Goal: Task Accomplishment & Management: Manage account settings

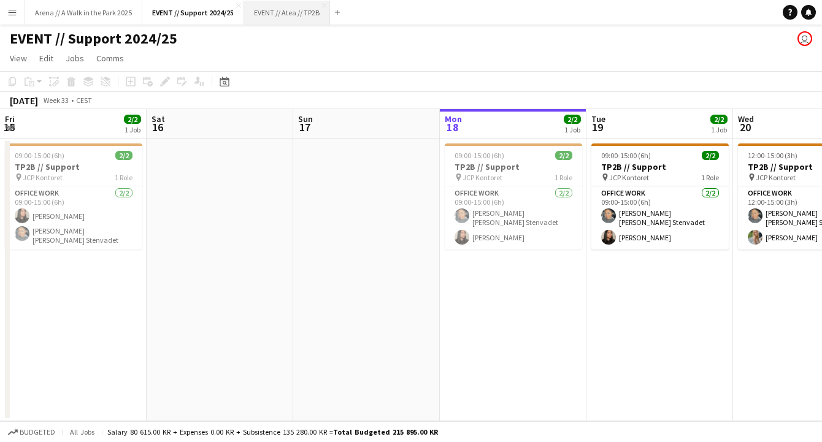
scroll to position [0, 402]
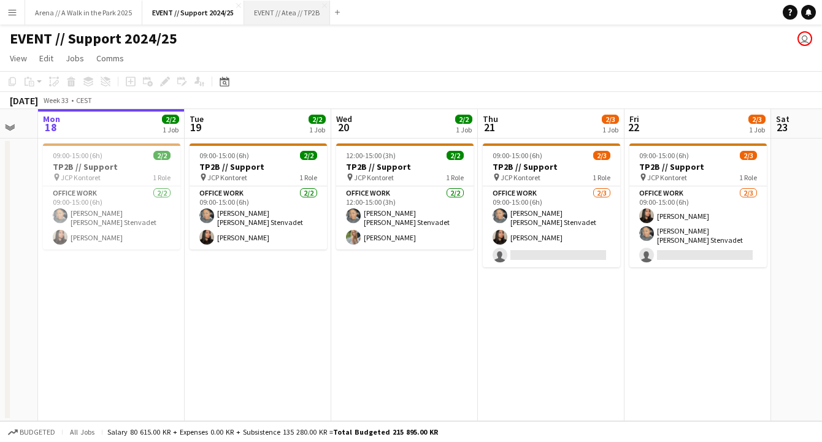
click at [293, 17] on button "EVENT // Atea // TP2B Close" at bounding box center [287, 13] width 86 height 24
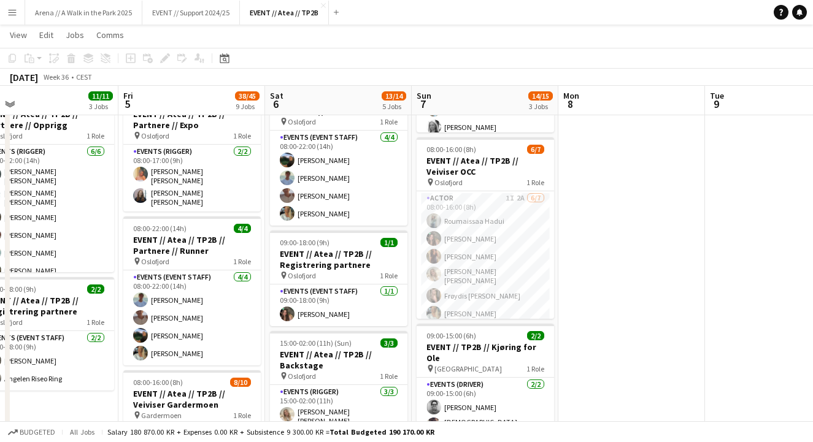
scroll to position [196, 0]
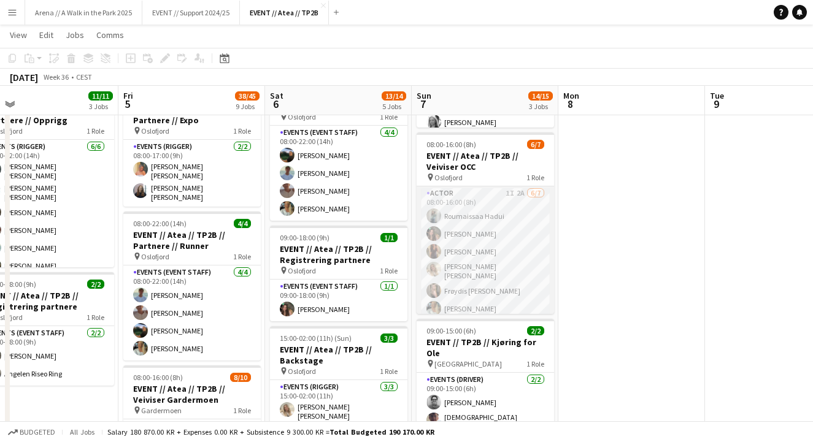
click at [499, 253] on app-card-role "Actor 1I 2A [DATE] 08:00-16:00 (8h) Roumaissaa Hadui [PERSON_NAME] [PERSON_NAME…" at bounding box center [485, 263] width 137 height 152
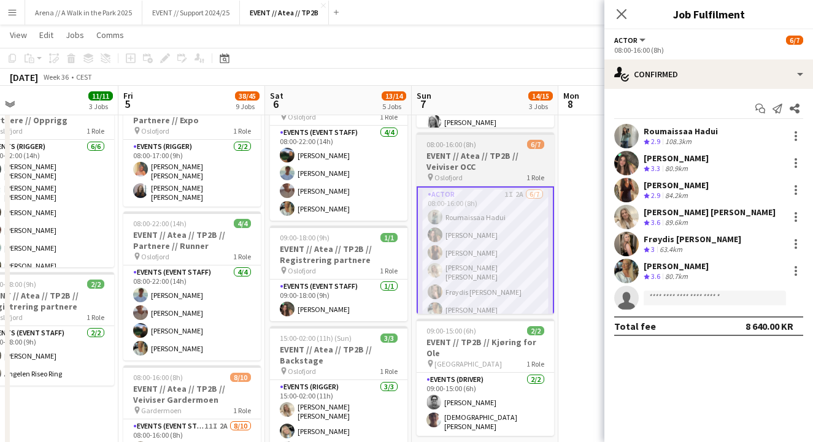
click at [496, 160] on h3 "EVENT // Atea // TP2B // Veiviser OCC" at bounding box center [485, 161] width 137 height 22
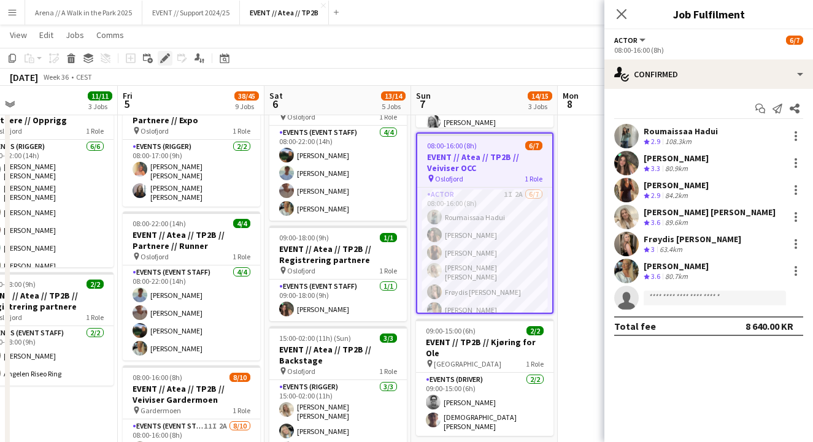
click at [164, 61] on icon at bounding box center [164, 58] width 7 height 7
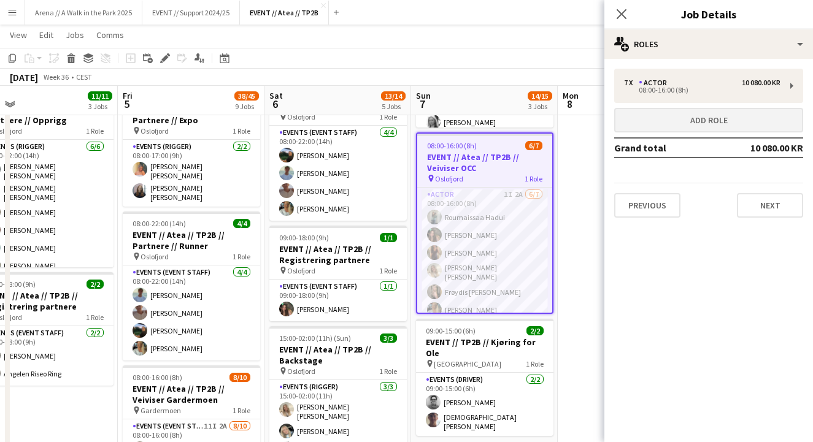
click at [728, 123] on button "Add role" at bounding box center [708, 120] width 189 height 25
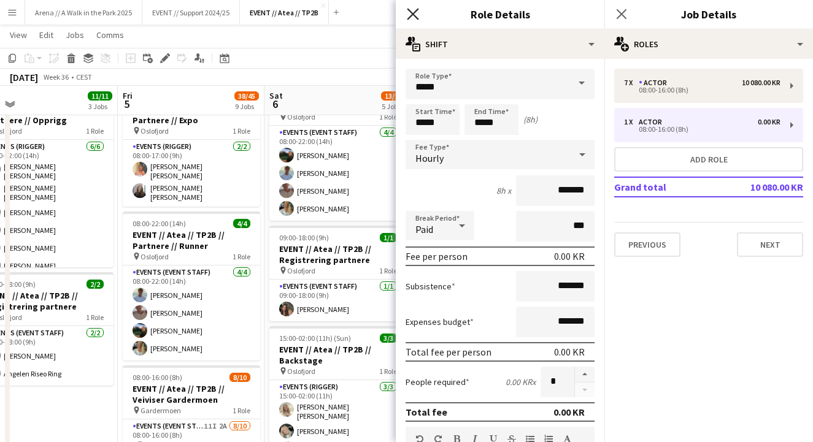
click at [415, 12] on icon at bounding box center [413, 14] width 12 height 12
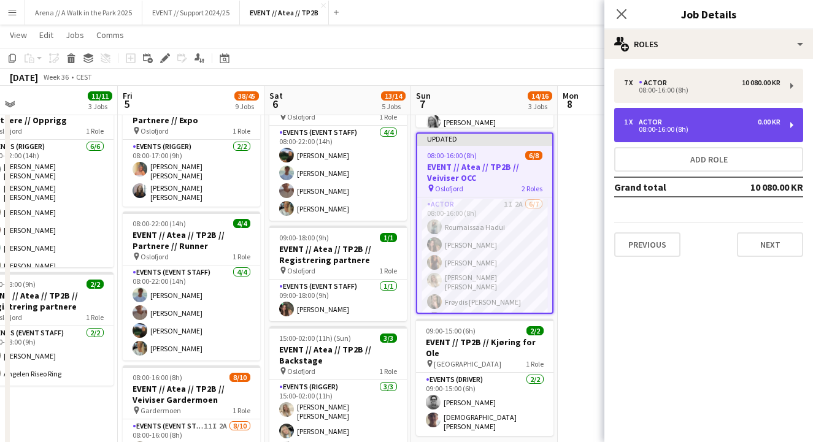
click at [718, 125] on div "1 x Actor 0.00 KR" at bounding box center [702, 122] width 156 height 9
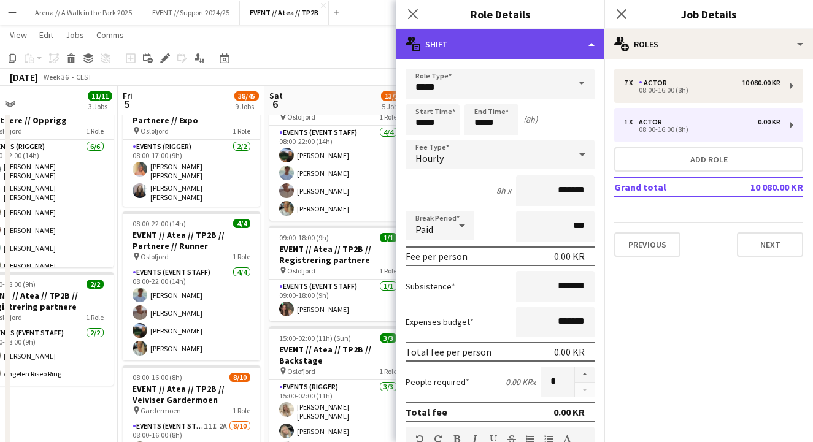
click at [586, 45] on div "multiple-actions-text Shift" at bounding box center [500, 43] width 209 height 29
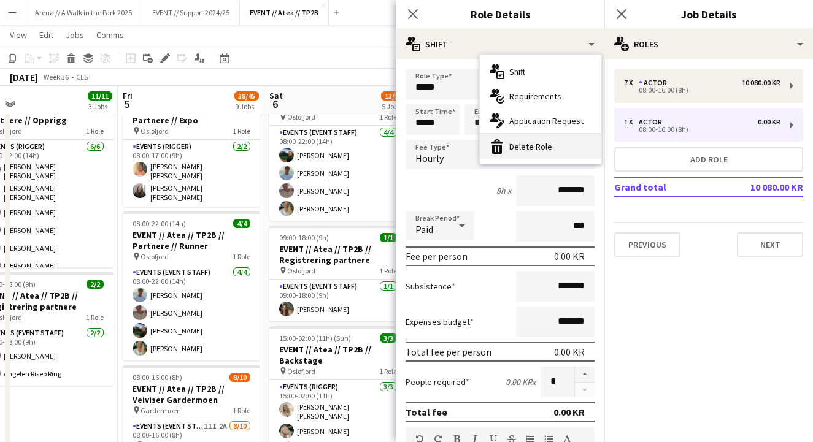
click at [540, 140] on div "bin-2 Delete Role" at bounding box center [540, 146] width 121 height 25
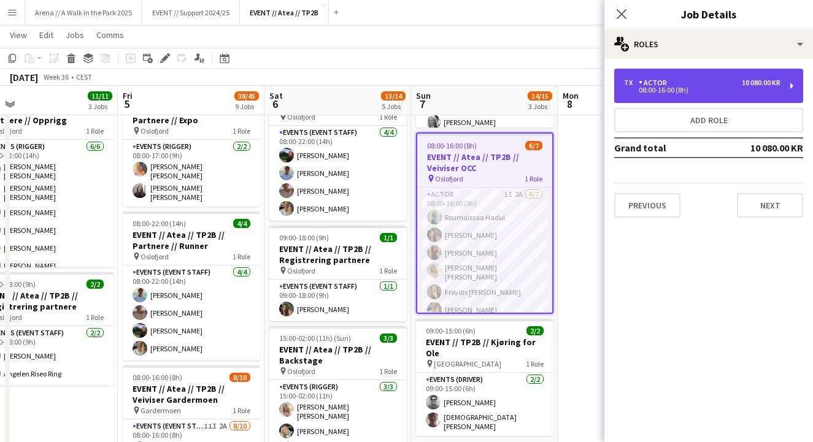
click at [746, 83] on div "10 080.00 KR" at bounding box center [761, 83] width 39 height 9
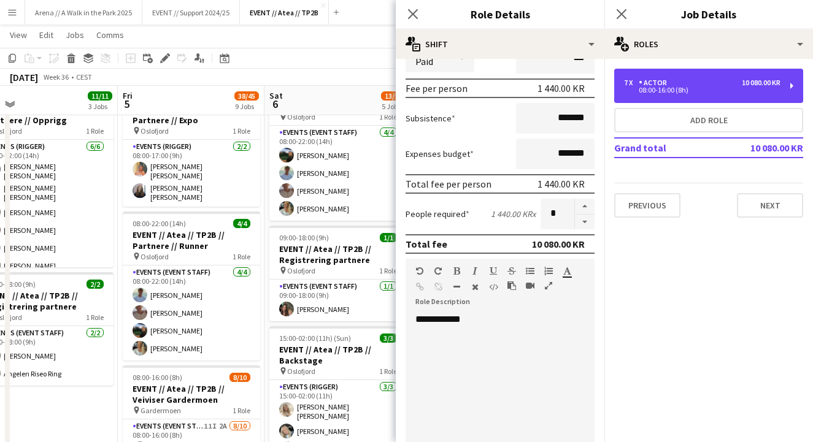
scroll to position [229, 0]
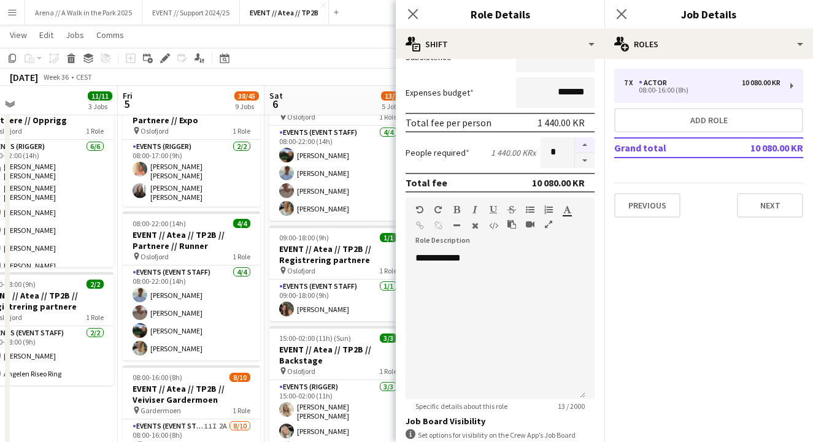
click at [576, 142] on button "button" at bounding box center [585, 145] width 20 height 16
type input "**"
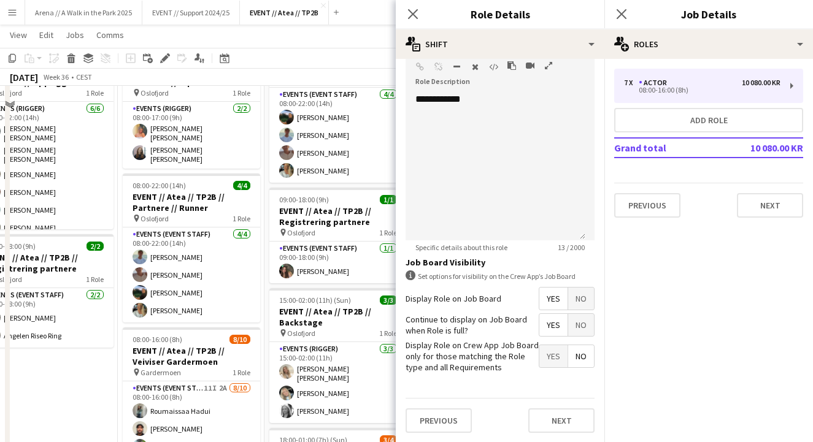
scroll to position [296, 0]
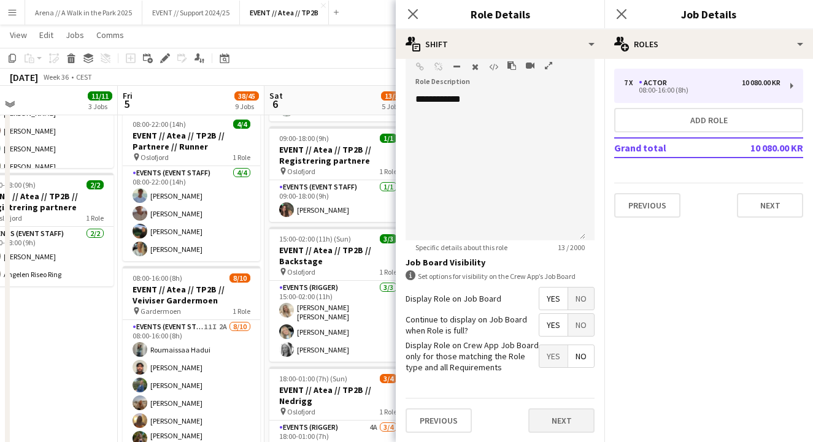
click at [552, 421] on button "Next" at bounding box center [561, 421] width 66 height 25
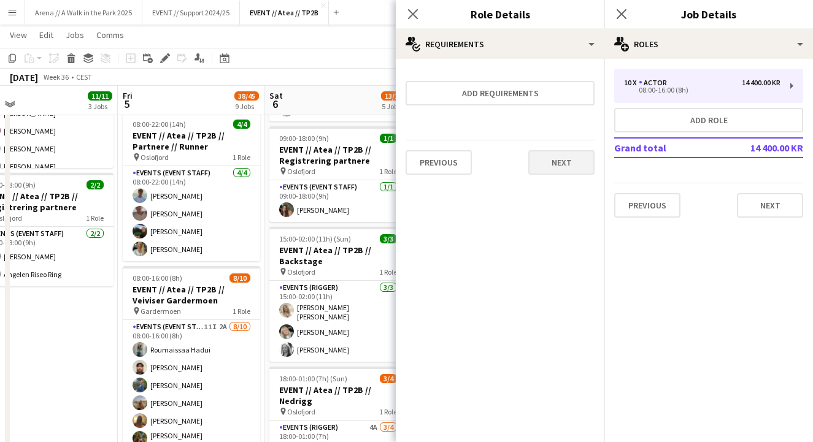
click at [561, 167] on button "Next" at bounding box center [561, 162] width 66 height 25
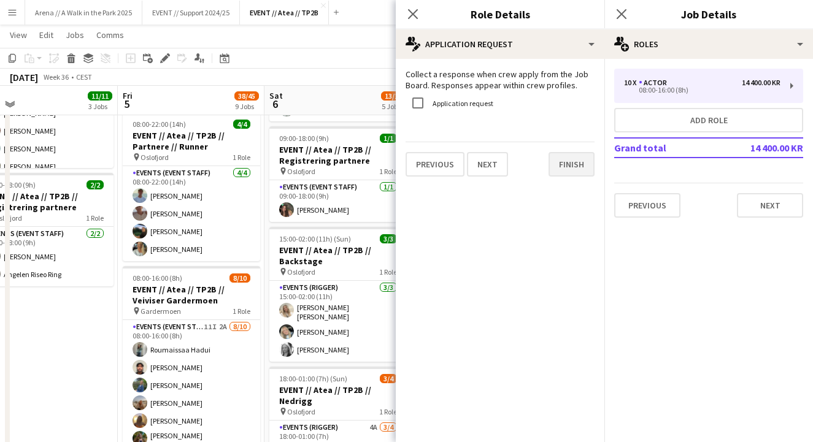
click at [569, 158] on button "Finish" at bounding box center [571, 164] width 46 height 25
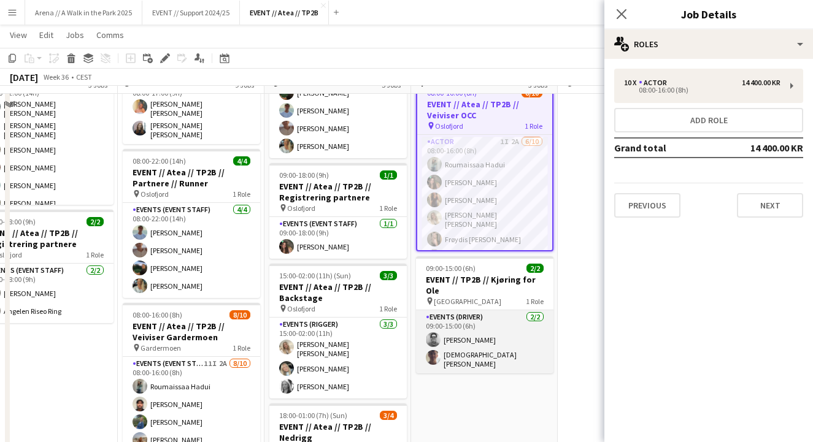
scroll to position [237, 0]
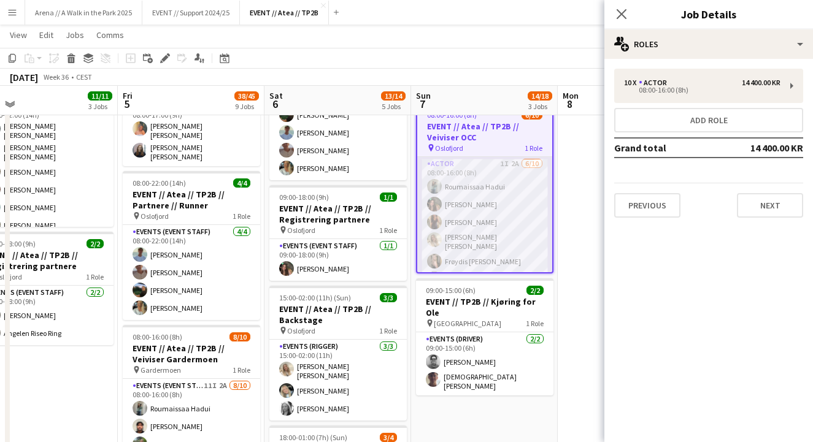
click at [492, 215] on app-card-role "Actor 1I 2A [DATE] 08:00-16:00 (8h) Roumaissaa Hadui [PERSON_NAME] [PERSON_NAME…" at bounding box center [484, 260] width 135 height 206
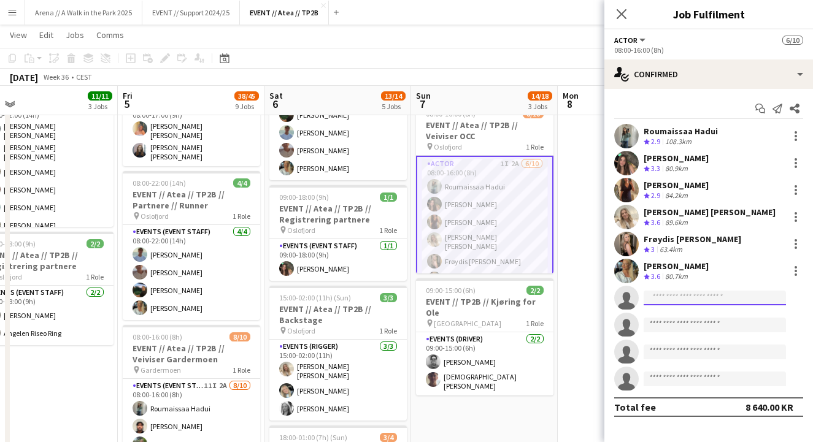
click at [702, 298] on input at bounding box center [715, 298] width 142 height 15
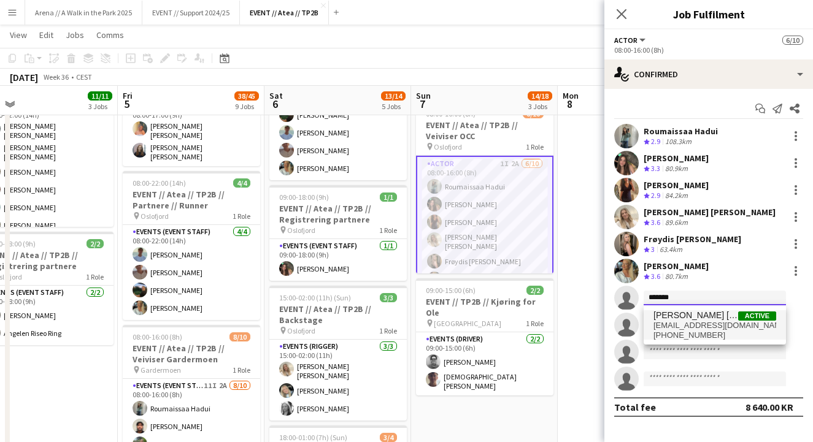
type input "*******"
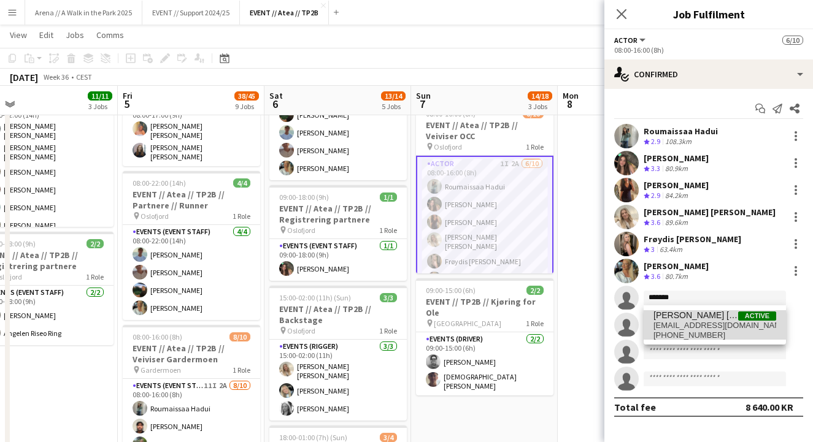
click at [702, 320] on span "[PERSON_NAME] [PERSON_NAME] Stenvadet" at bounding box center [695, 315] width 85 height 10
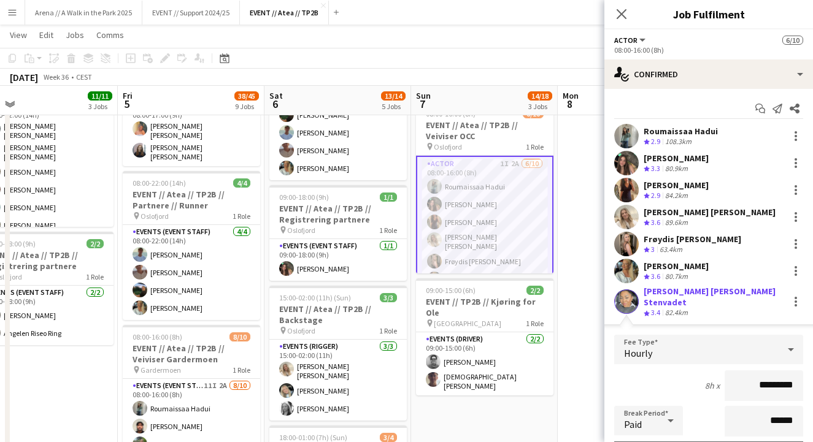
scroll to position [228, 0]
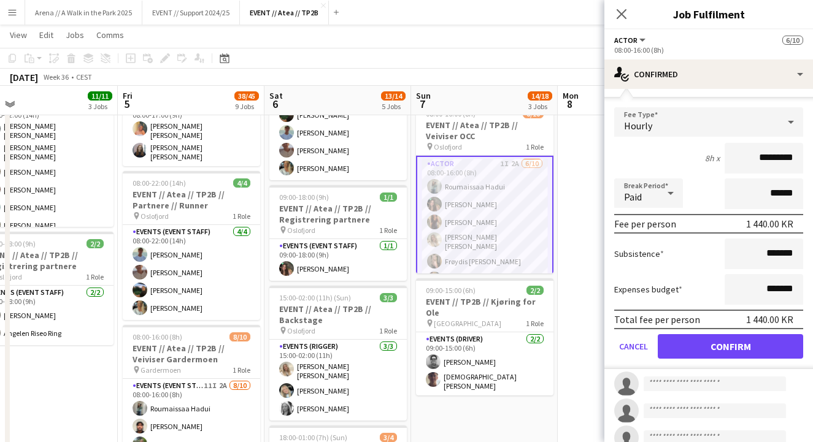
click at [741, 347] on button "Confirm" at bounding box center [730, 346] width 145 height 25
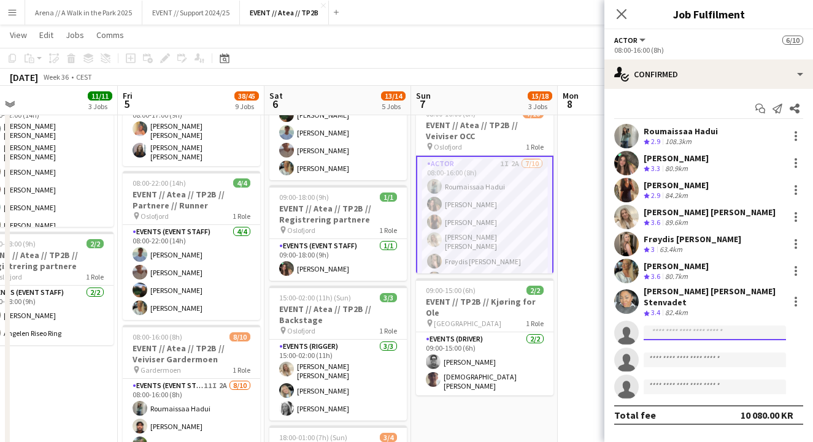
click at [683, 326] on input at bounding box center [715, 333] width 142 height 15
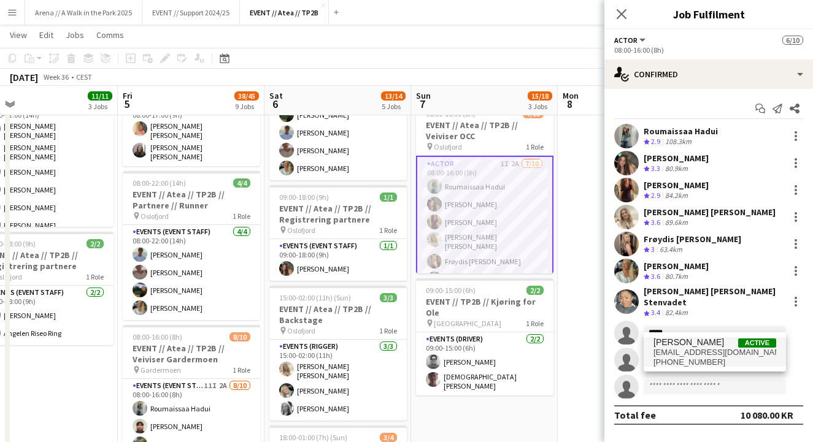
type input "*****"
click at [687, 354] on span "[EMAIL_ADDRESS][DOMAIN_NAME]" at bounding box center [714, 353] width 123 height 10
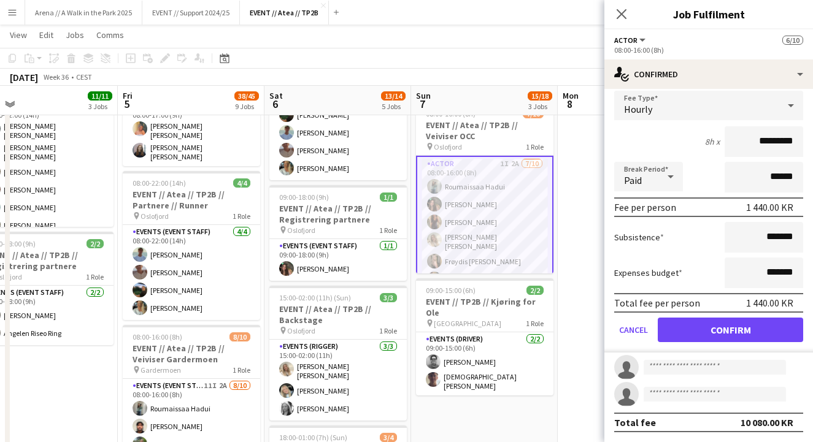
scroll to position [271, 0]
click at [731, 332] on button "Confirm" at bounding box center [730, 330] width 145 height 25
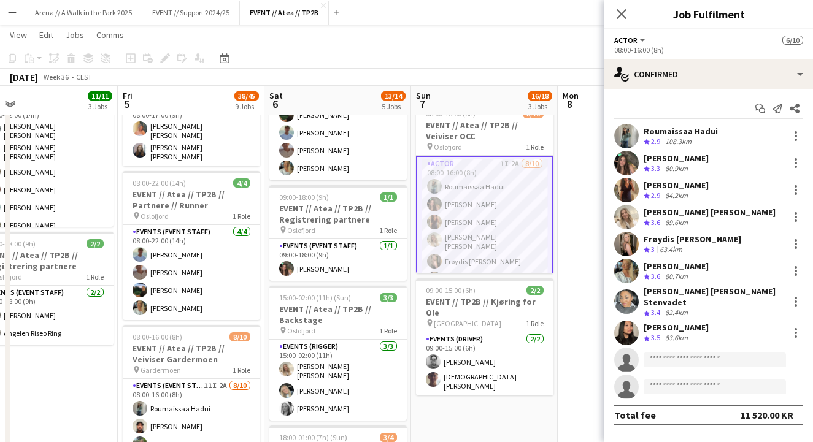
scroll to position [0, 0]
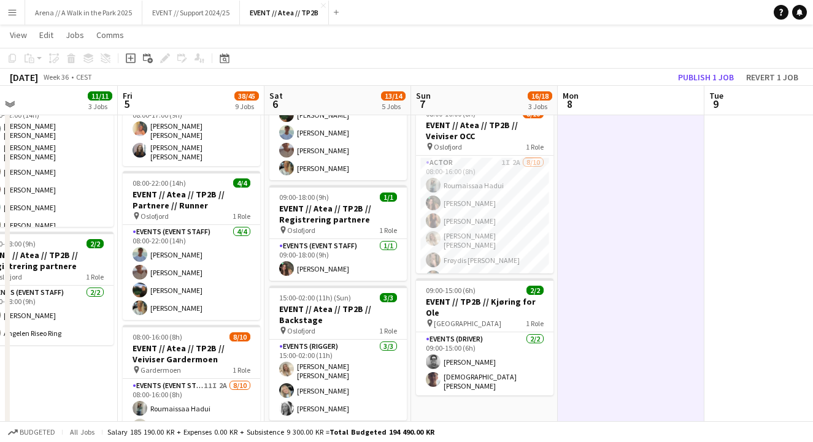
scroll to position [231, 0]
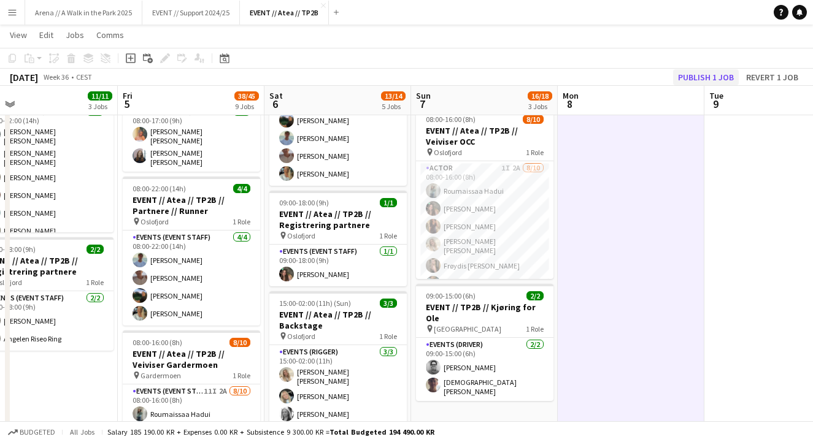
click at [710, 78] on button "Publish 1 job" at bounding box center [706, 77] width 66 height 16
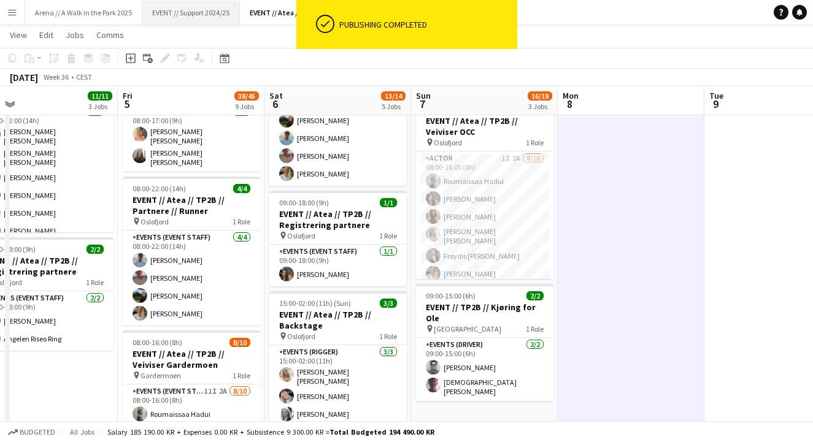
click at [187, 7] on button "EVENT // Support 2024/25 Close" at bounding box center [191, 13] width 98 height 24
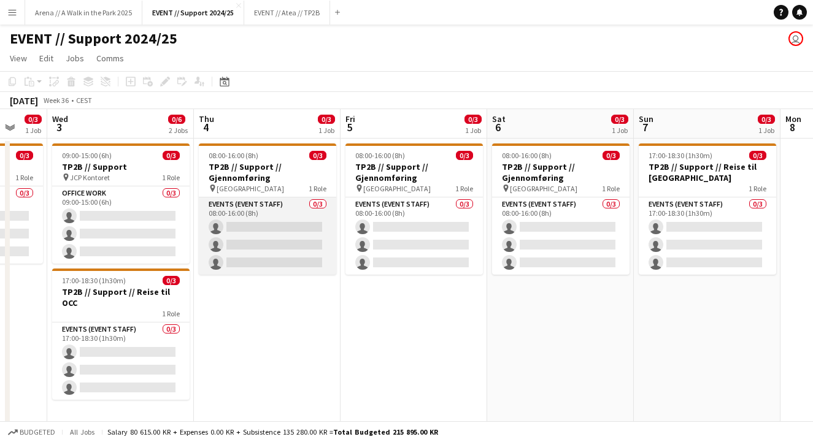
scroll to position [0, 540]
click at [274, 240] on app-card-role "Events (Event Staff) 0/3 08:00-16:00 (8h) single-neutral-actions single-neutral…" at bounding box center [266, 236] width 137 height 77
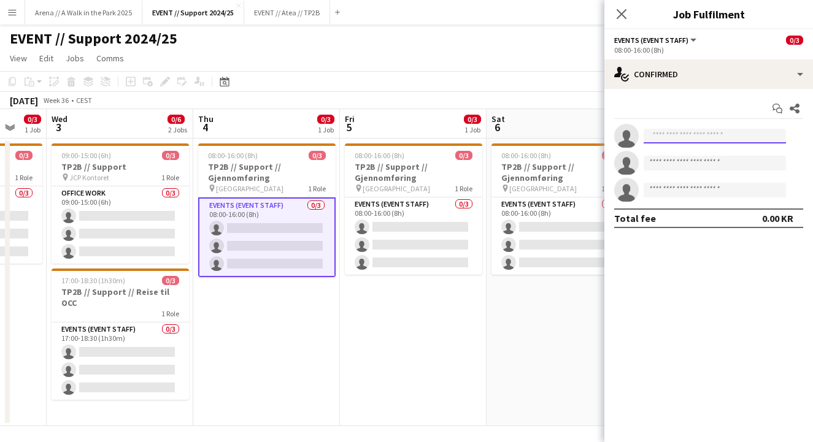
click at [718, 135] on input at bounding box center [715, 136] width 142 height 15
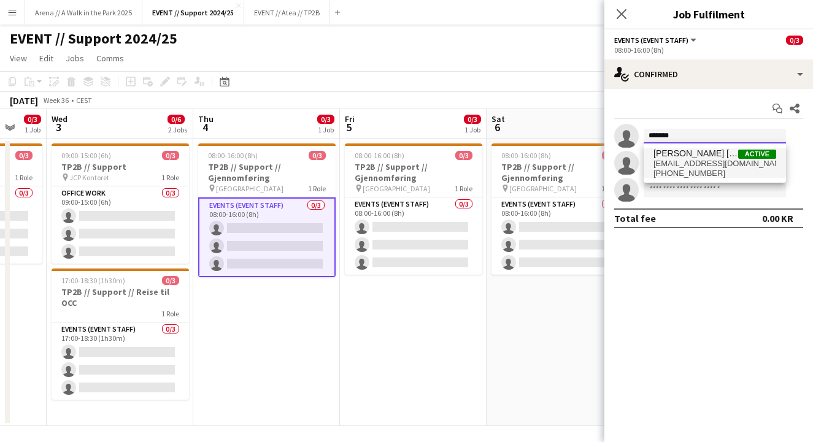
type input "*******"
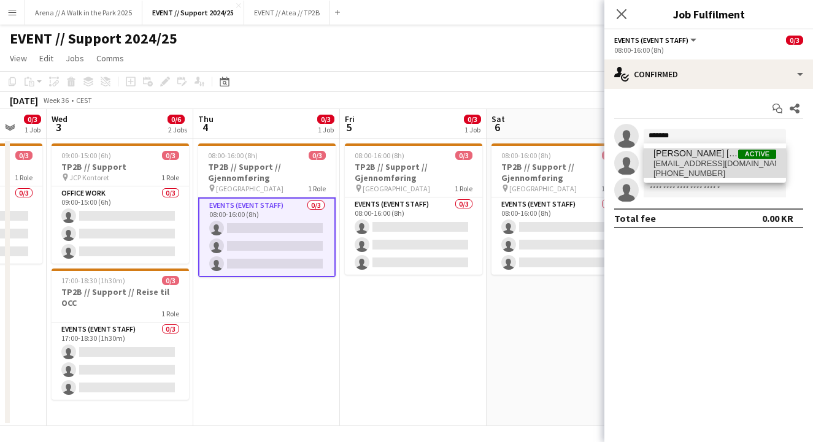
click at [715, 156] on span "[PERSON_NAME] [PERSON_NAME] Stenvadet" at bounding box center [695, 153] width 85 height 10
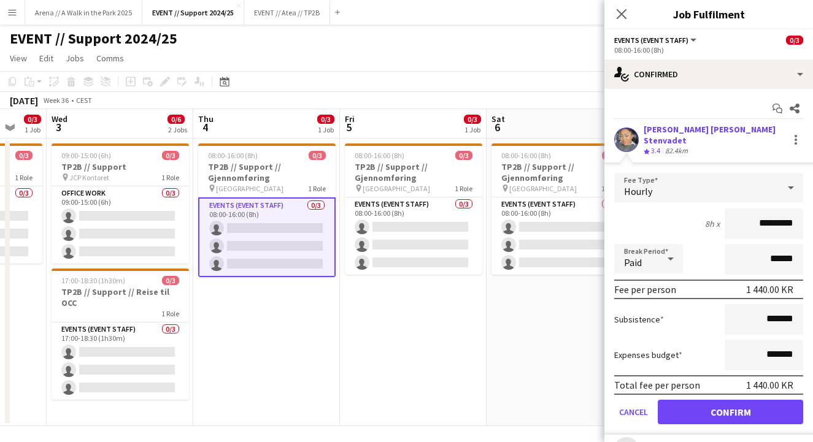
click at [707, 409] on button "Confirm" at bounding box center [730, 412] width 145 height 25
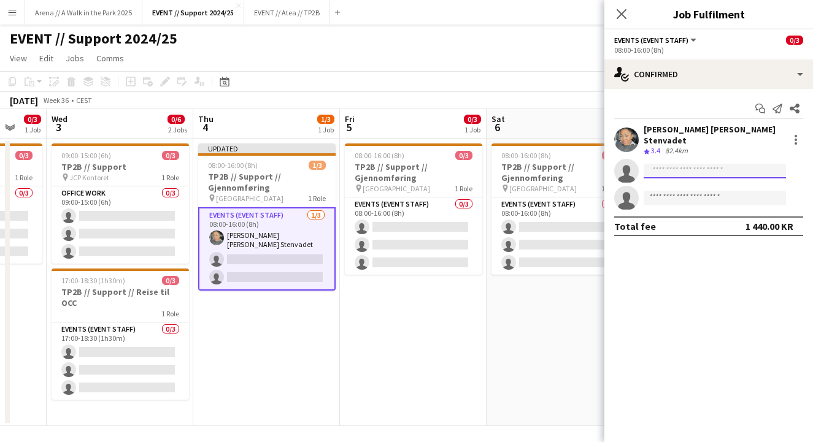
click at [709, 170] on input at bounding box center [715, 171] width 142 height 15
type input "*"
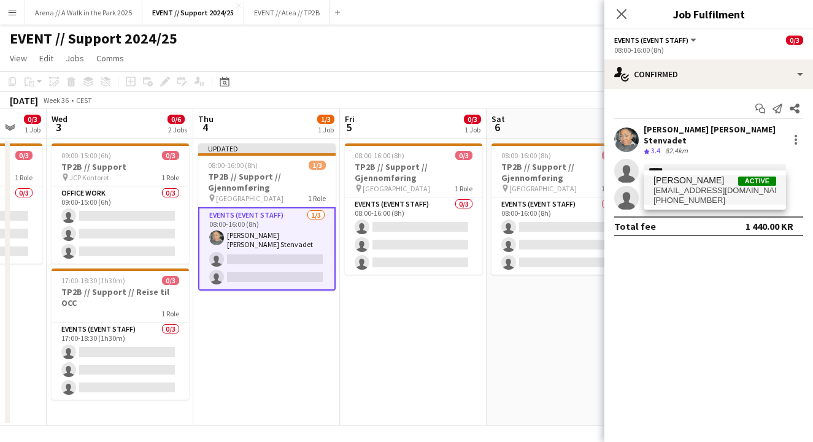
type input "*****"
click at [702, 183] on span "[PERSON_NAME] Active" at bounding box center [714, 180] width 123 height 10
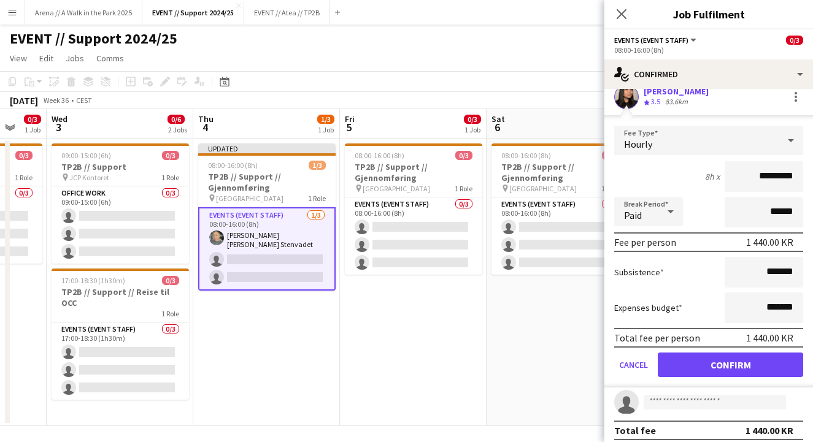
scroll to position [82, 0]
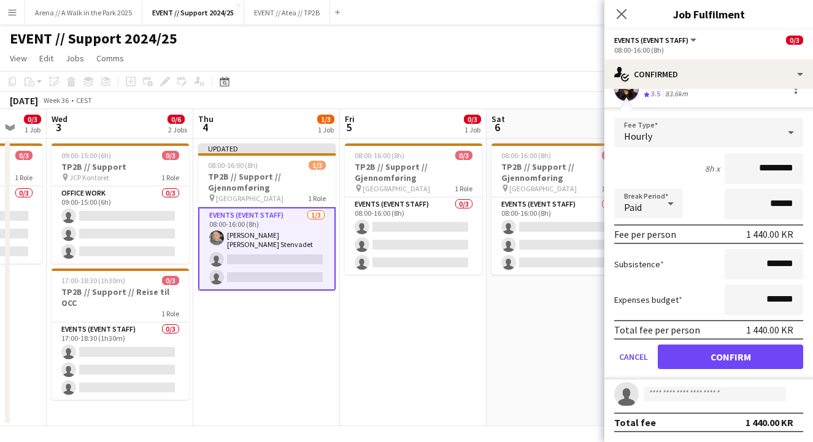
click at [731, 357] on button "Confirm" at bounding box center [730, 357] width 145 height 25
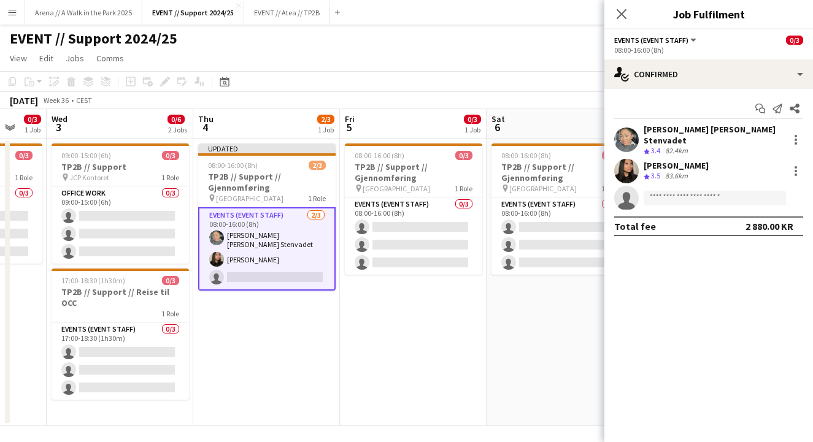
scroll to position [0, 0]
click at [689, 191] on input at bounding box center [715, 198] width 142 height 15
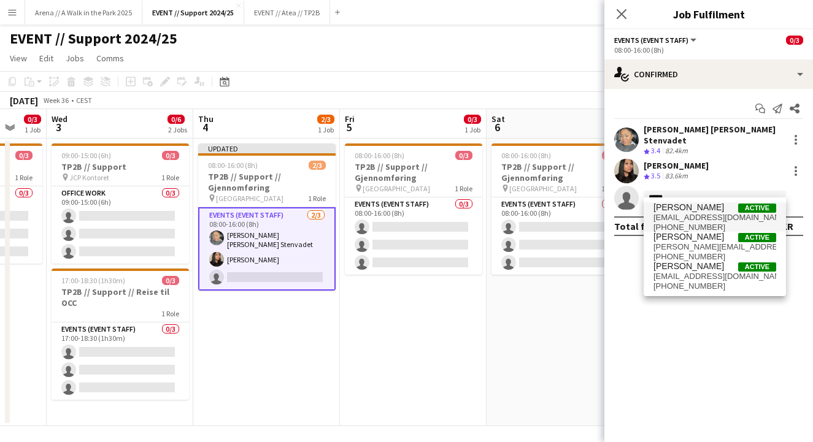
type input "*****"
click at [697, 217] on span "[EMAIL_ADDRESS][DOMAIN_NAME]" at bounding box center [714, 218] width 123 height 10
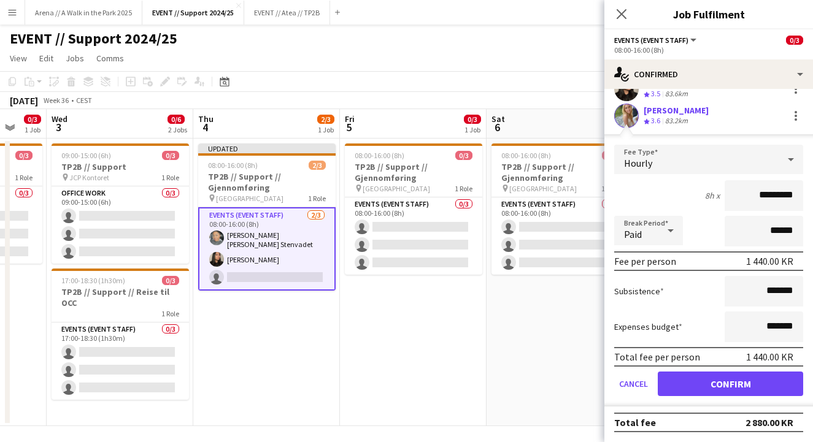
scroll to position [82, 0]
click at [721, 380] on button "Confirm" at bounding box center [730, 384] width 145 height 25
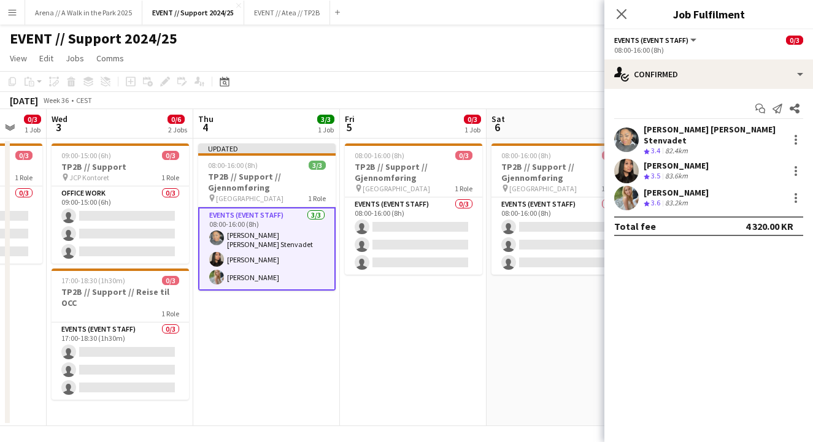
scroll to position [0, 0]
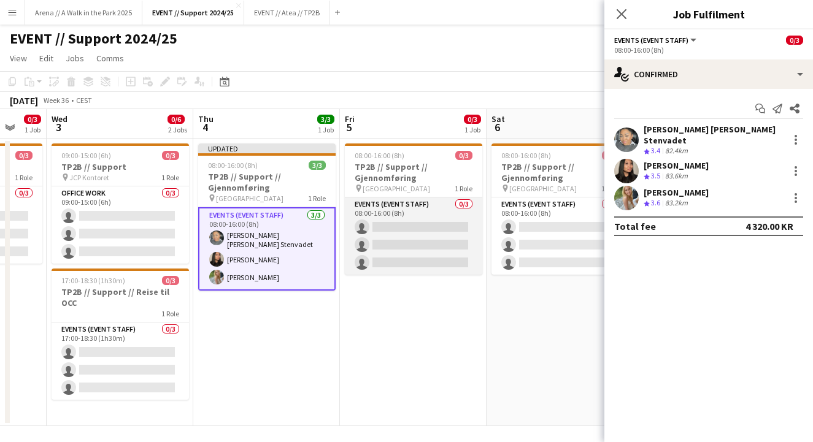
click at [414, 239] on app-card-role "Events (Event Staff) 0/3 08:00-16:00 (8h) single-neutral-actions single-neutral…" at bounding box center [413, 236] width 137 height 77
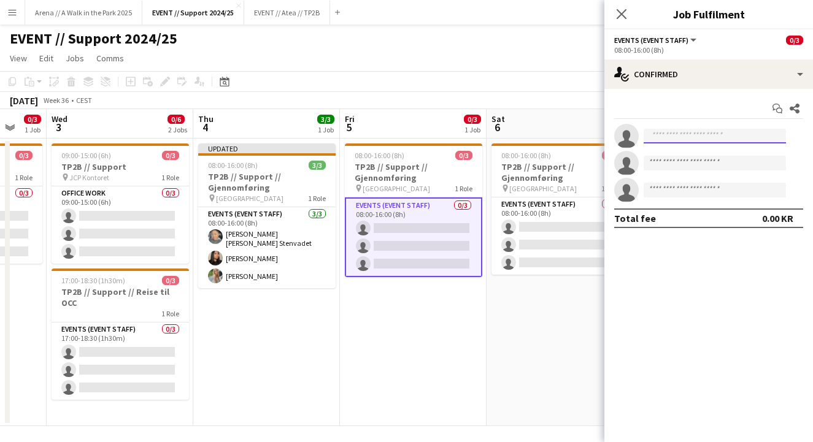
click at [709, 131] on input at bounding box center [715, 136] width 142 height 15
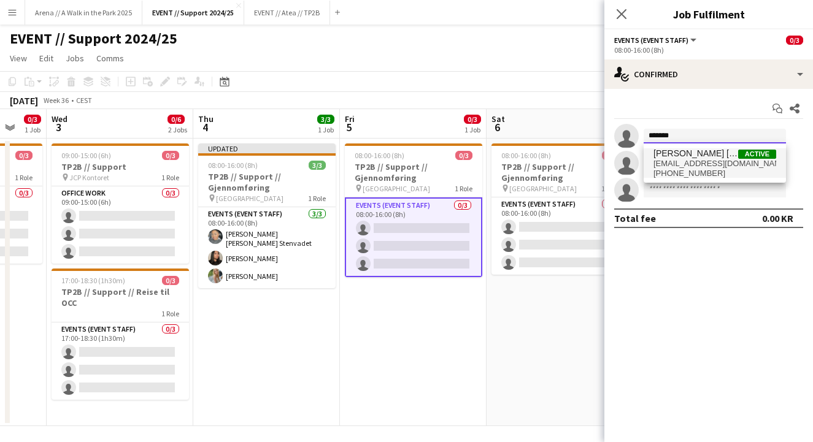
type input "*******"
click at [705, 163] on span "[EMAIL_ADDRESS][DOMAIN_NAME]" at bounding box center [714, 164] width 123 height 10
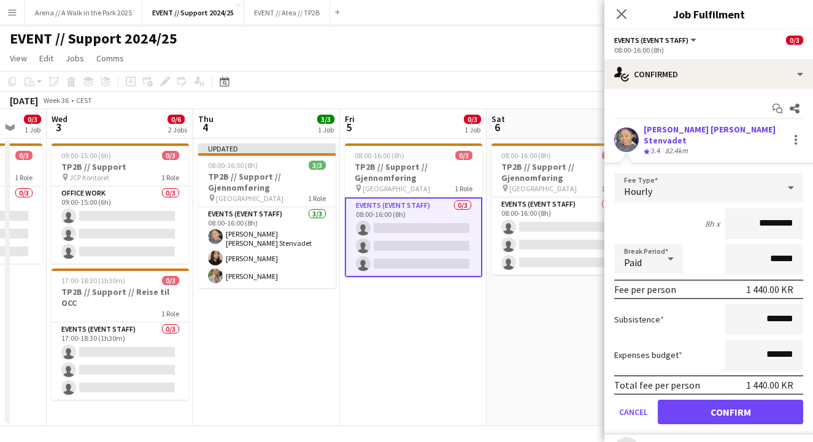
click at [718, 416] on button "Confirm" at bounding box center [730, 412] width 145 height 25
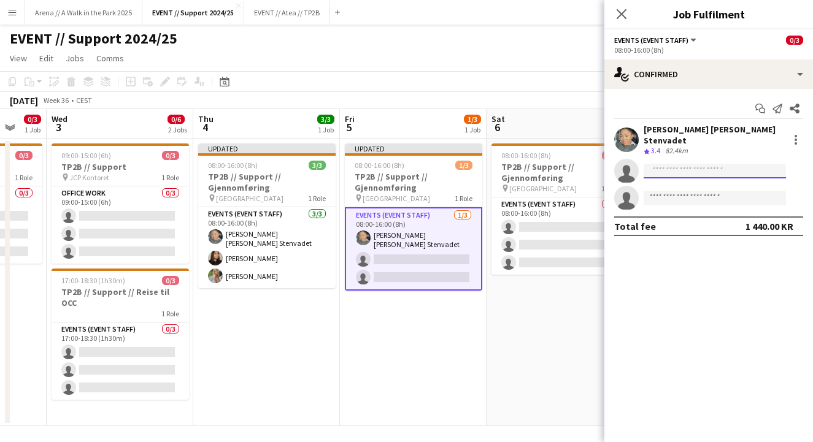
click at [703, 164] on input at bounding box center [715, 171] width 142 height 15
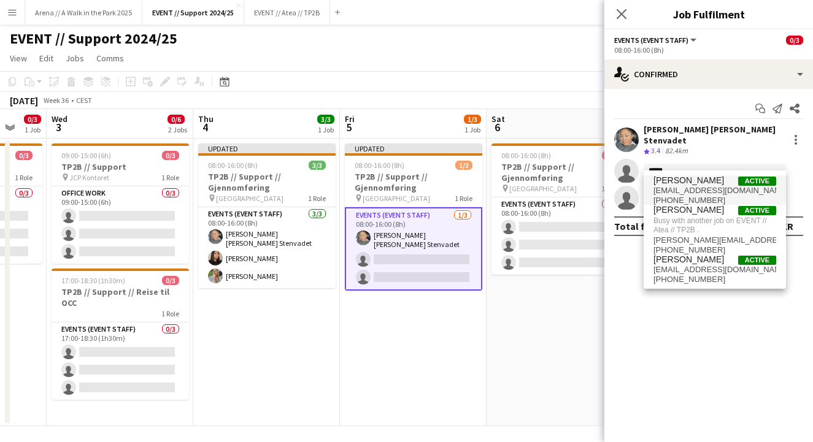
type input "*****"
click at [702, 187] on span "[EMAIL_ADDRESS][DOMAIN_NAME]" at bounding box center [714, 191] width 123 height 10
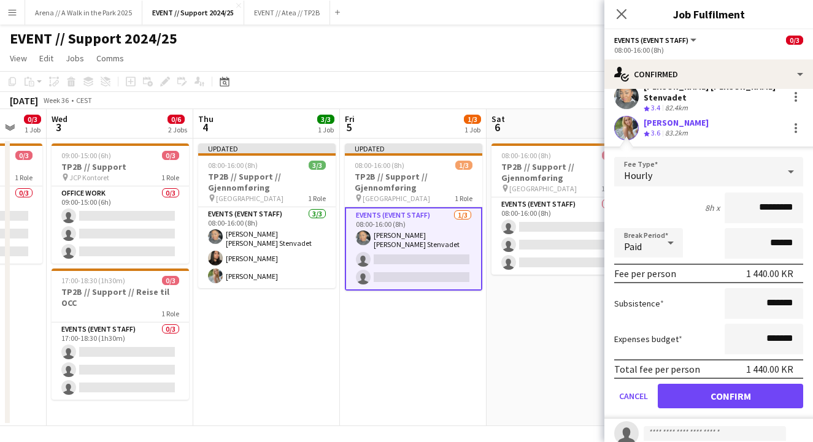
scroll to position [79, 0]
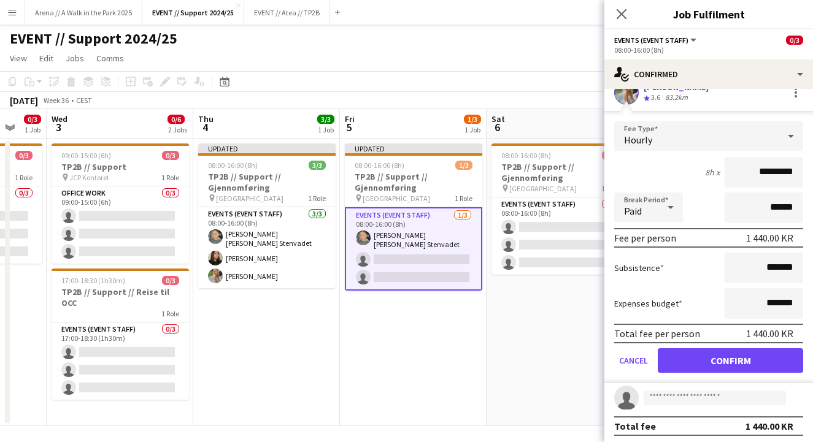
click at [718, 358] on button "Confirm" at bounding box center [730, 360] width 145 height 25
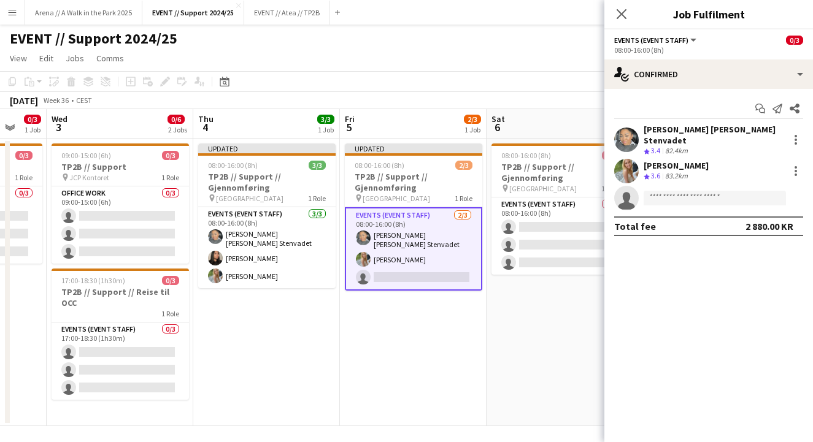
scroll to position [0, 0]
click at [683, 192] on input at bounding box center [715, 198] width 142 height 15
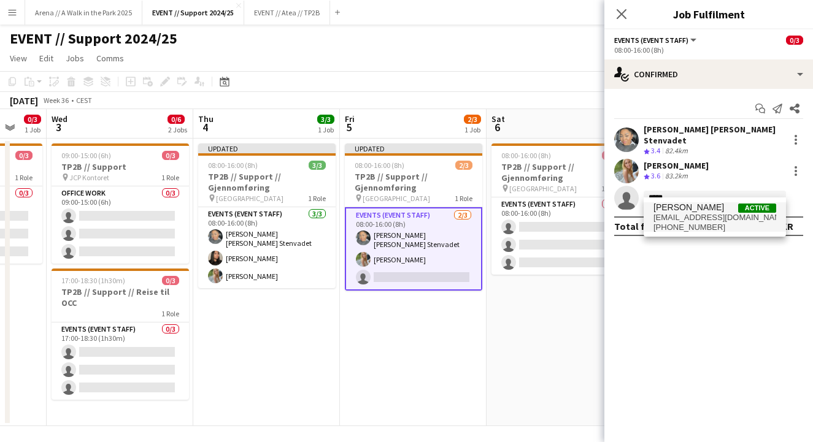
type input "*****"
click at [683, 225] on span "[PHONE_NUMBER]" at bounding box center [714, 228] width 123 height 10
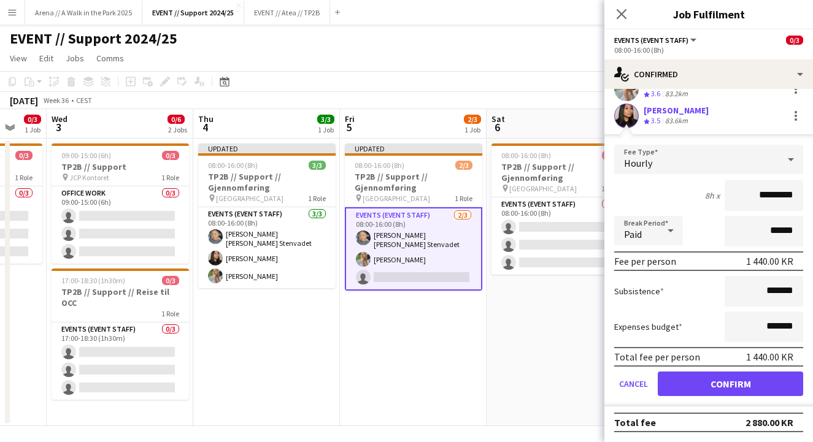
scroll to position [82, 0]
click at [720, 381] on button "Confirm" at bounding box center [730, 384] width 145 height 25
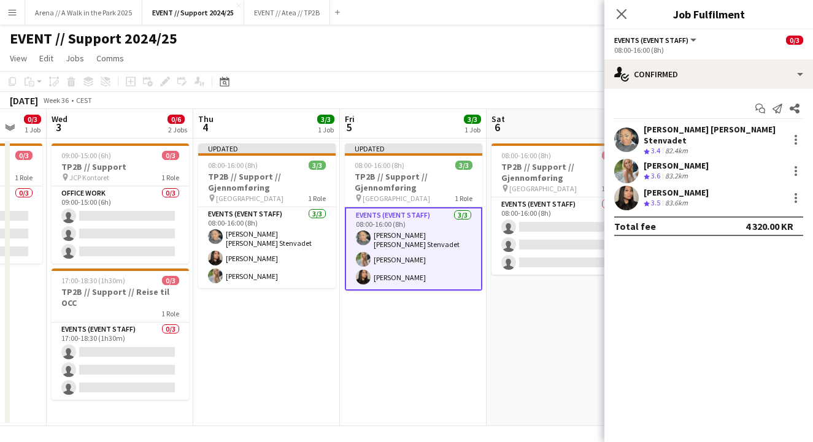
scroll to position [0, 0]
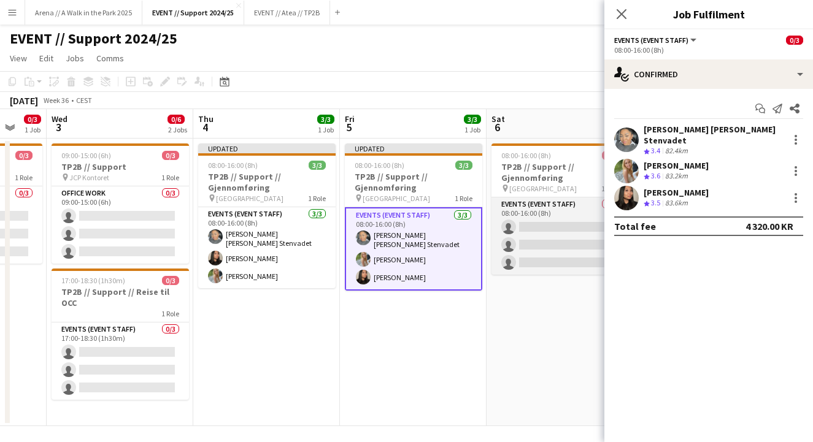
click at [549, 241] on app-card-role "Events (Event Staff) 0/3 08:00-16:00 (8h) single-neutral-actions single-neutral…" at bounding box center [559, 236] width 137 height 77
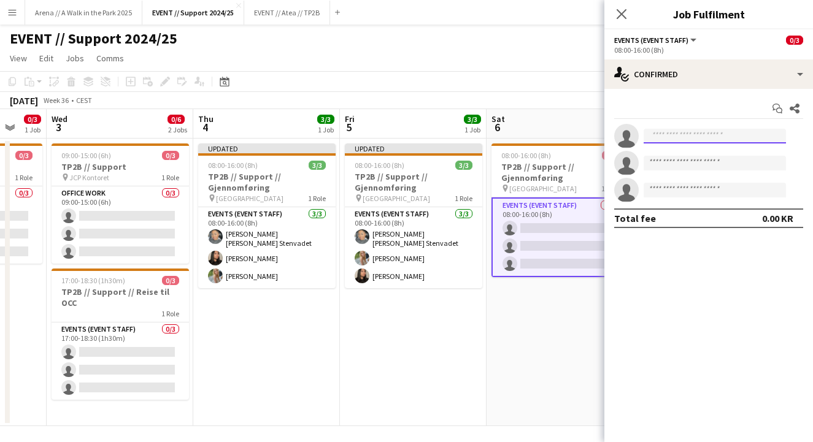
click at [713, 137] on input at bounding box center [715, 136] width 142 height 15
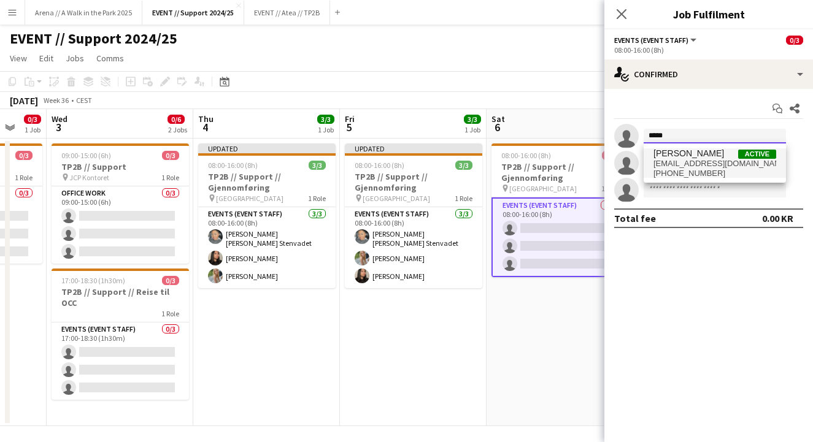
type input "*****"
click at [710, 155] on span "[PERSON_NAME] Active" at bounding box center [714, 153] width 123 height 10
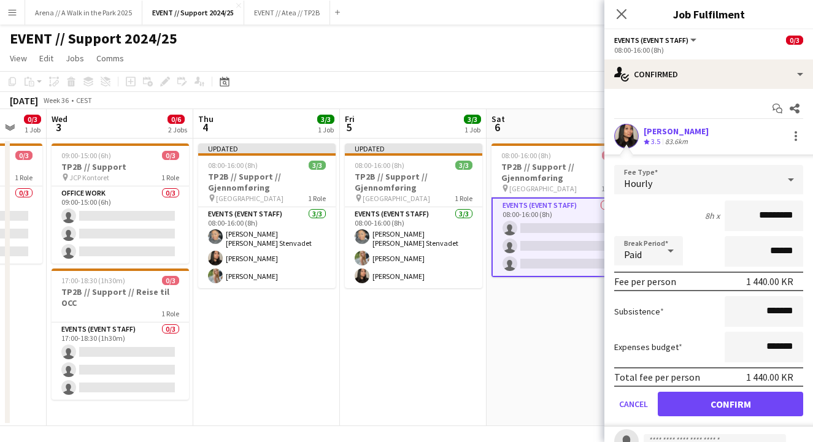
click at [721, 402] on button "Confirm" at bounding box center [730, 404] width 145 height 25
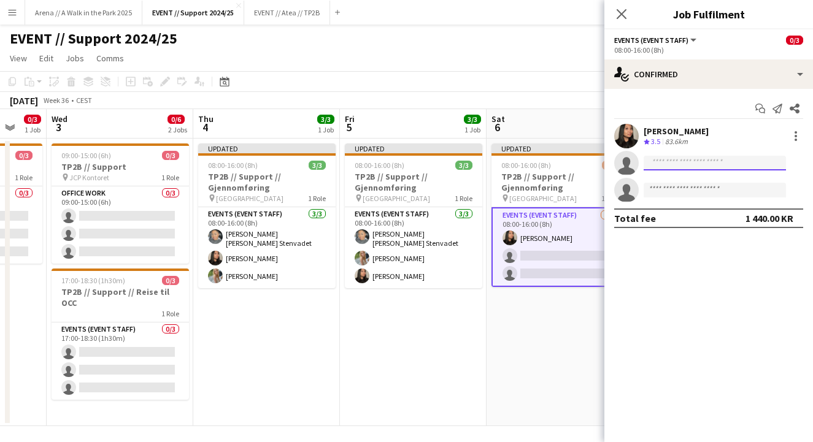
click at [700, 166] on input at bounding box center [715, 163] width 142 height 15
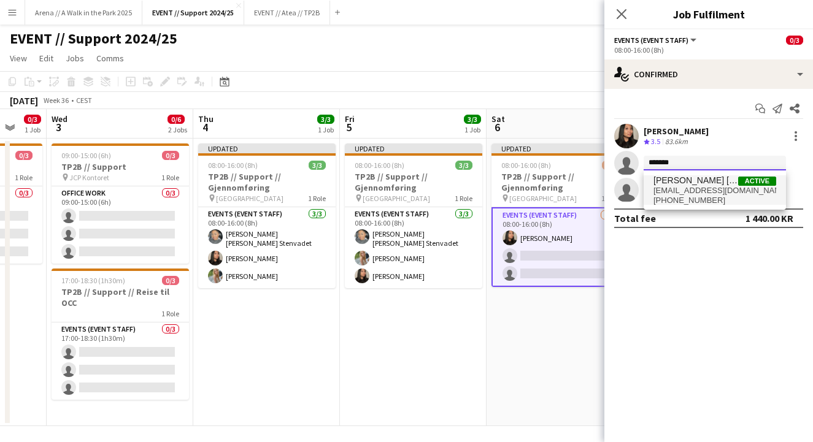
type input "*******"
click at [694, 184] on span "[PERSON_NAME] [PERSON_NAME] Stenvadet" at bounding box center [695, 180] width 85 height 10
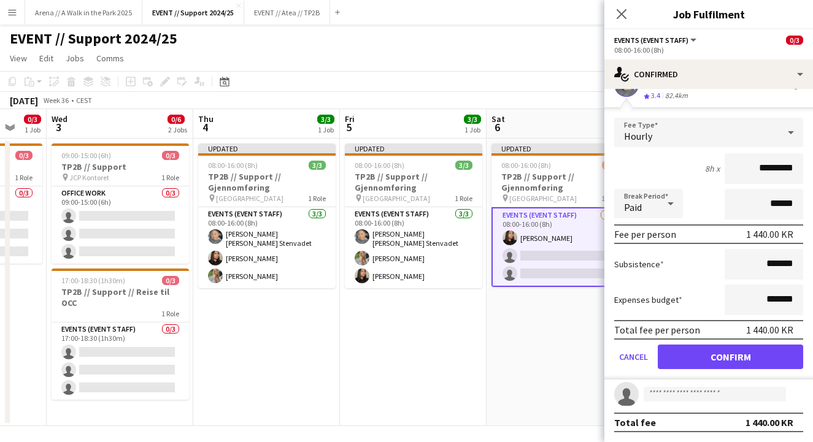
scroll to position [82, 0]
click at [735, 353] on button "Confirm" at bounding box center [730, 357] width 145 height 25
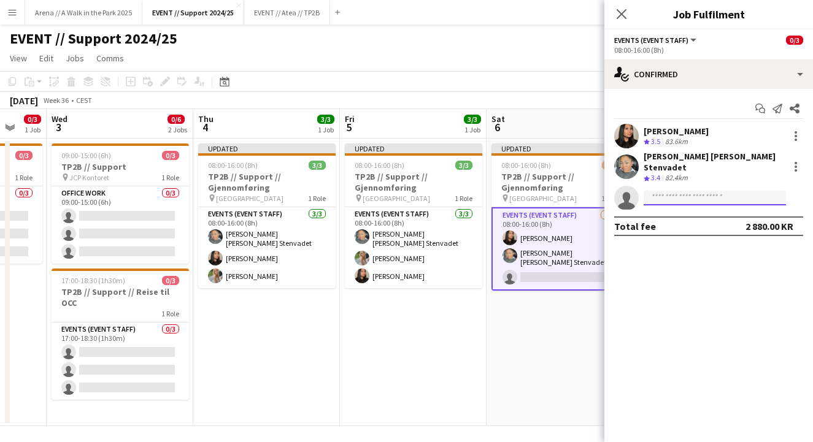
click at [680, 191] on input at bounding box center [715, 198] width 142 height 15
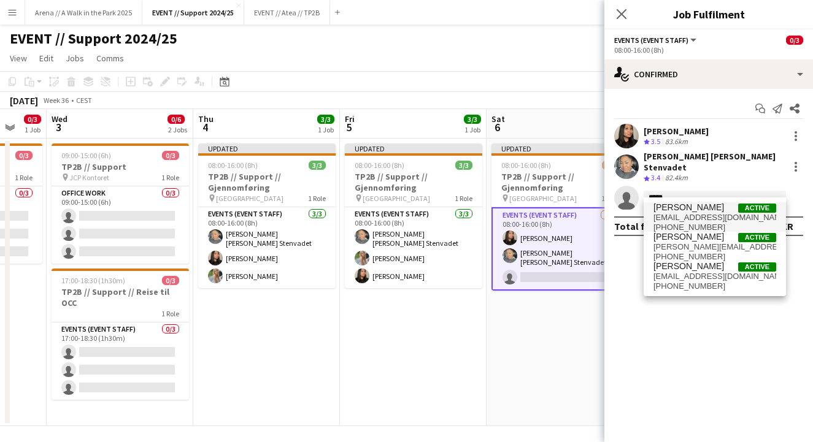
type input "*****"
click at [677, 219] on span "[EMAIL_ADDRESS][DOMAIN_NAME]" at bounding box center [714, 218] width 123 height 10
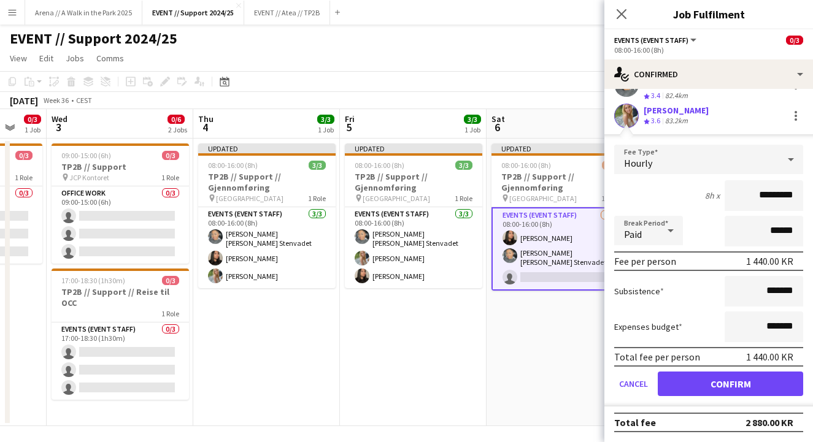
scroll to position [82, 0]
click at [734, 385] on button "Confirm" at bounding box center [730, 384] width 145 height 25
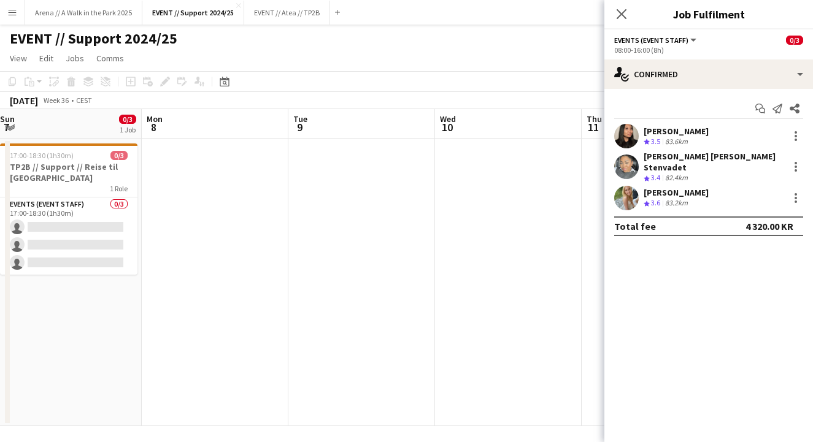
scroll to position [0, 298]
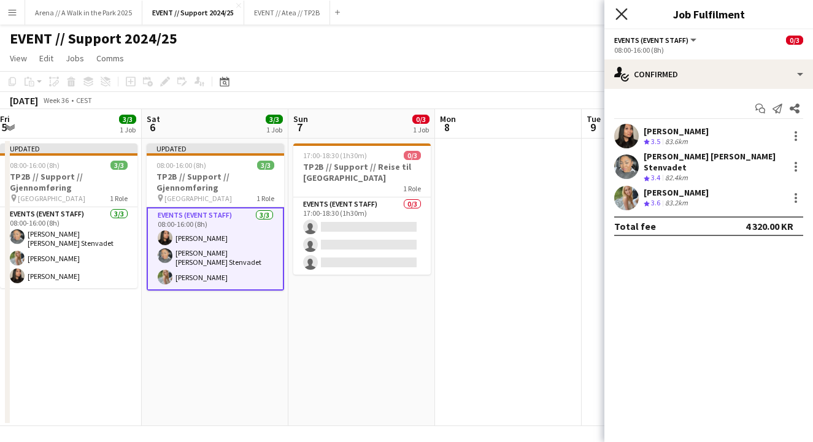
click at [618, 10] on icon at bounding box center [621, 14] width 12 height 12
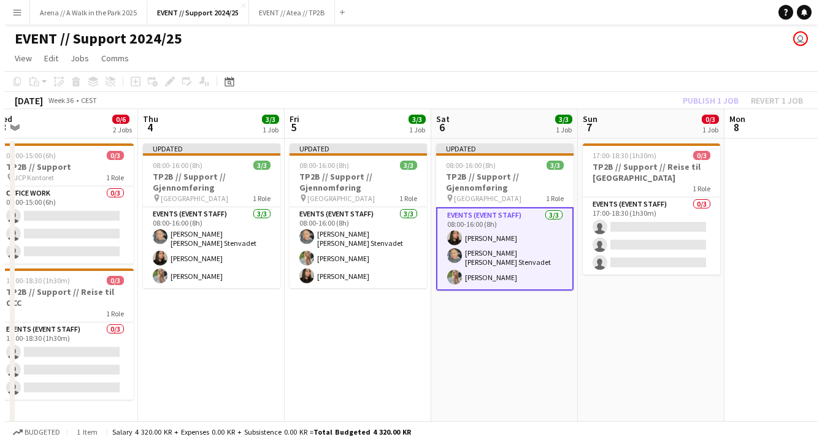
scroll to position [0, 302]
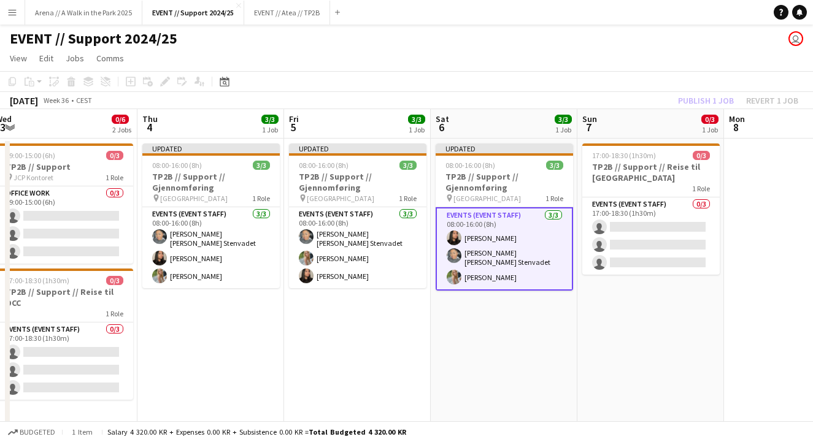
click at [644, 98] on div "[DATE] Week 36 • CEST Publish 1 job Revert 1 job" at bounding box center [406, 100] width 813 height 17
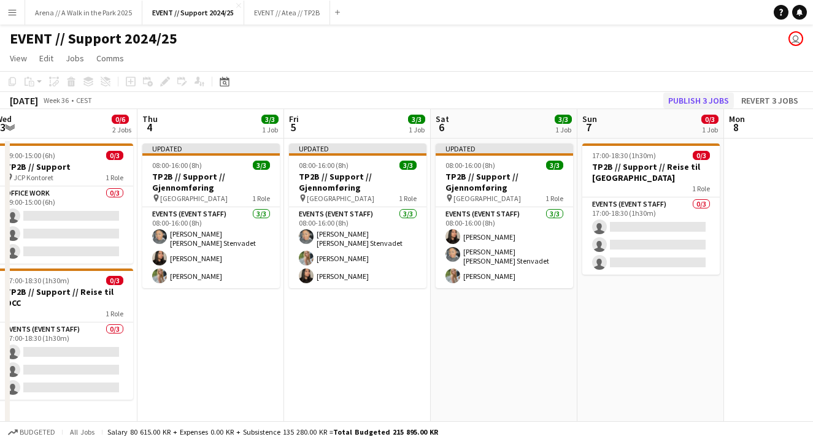
click at [696, 99] on button "Publish 3 jobs" at bounding box center [698, 101] width 71 height 16
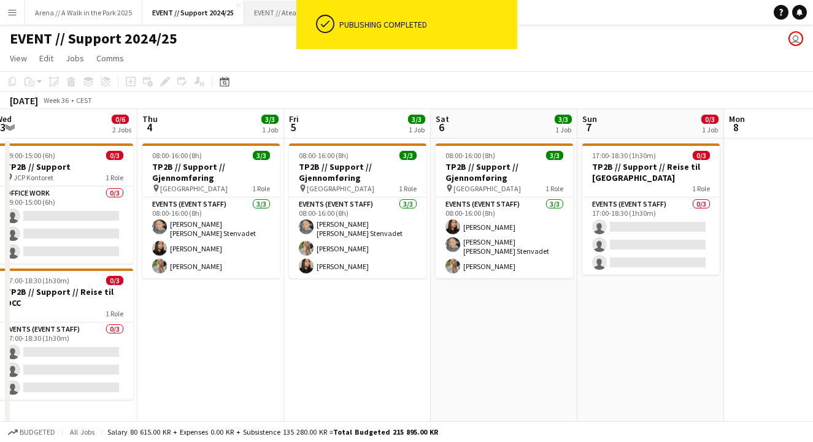
click at [275, 5] on button "EVENT // Atea // TP2B Close" at bounding box center [287, 13] width 86 height 24
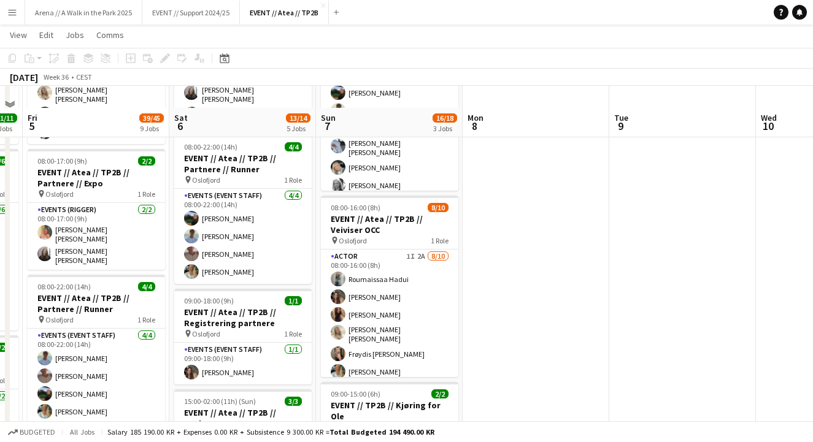
scroll to position [155, 0]
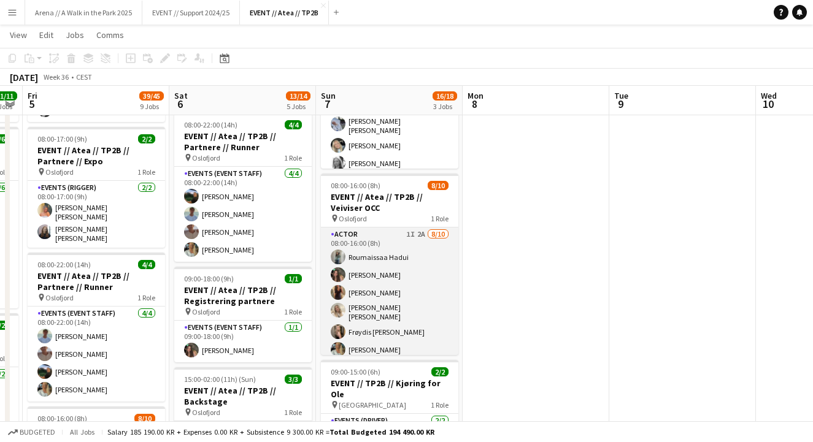
click at [387, 291] on app-card-role "Actor 1I 2A [DATE] 08:00-16:00 (8h) Roumaissaa Hadui [PERSON_NAME] [PERSON_NAME…" at bounding box center [389, 332] width 137 height 209
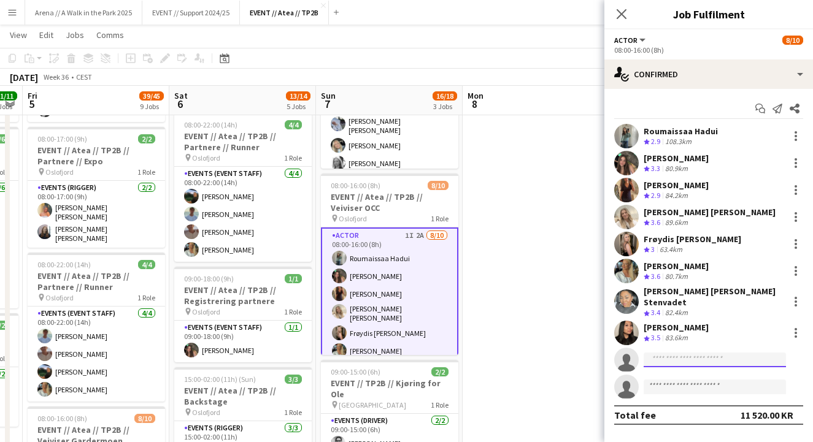
click at [698, 353] on input at bounding box center [715, 360] width 142 height 15
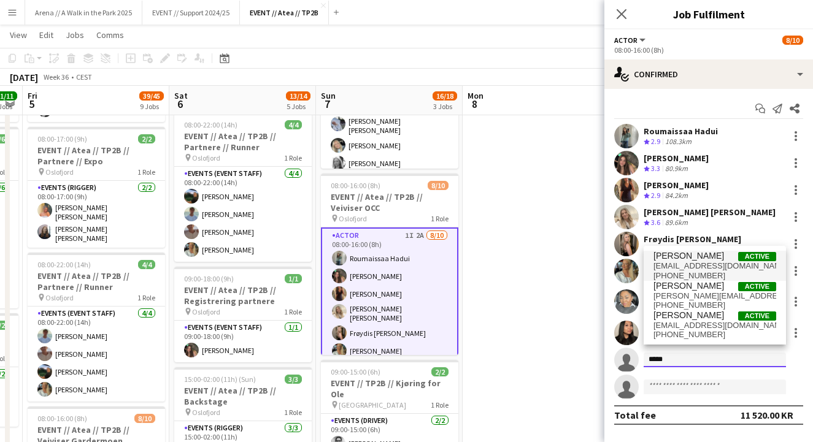
type input "*****"
click at [698, 266] on span "[EMAIL_ADDRESS][DOMAIN_NAME]" at bounding box center [714, 266] width 123 height 10
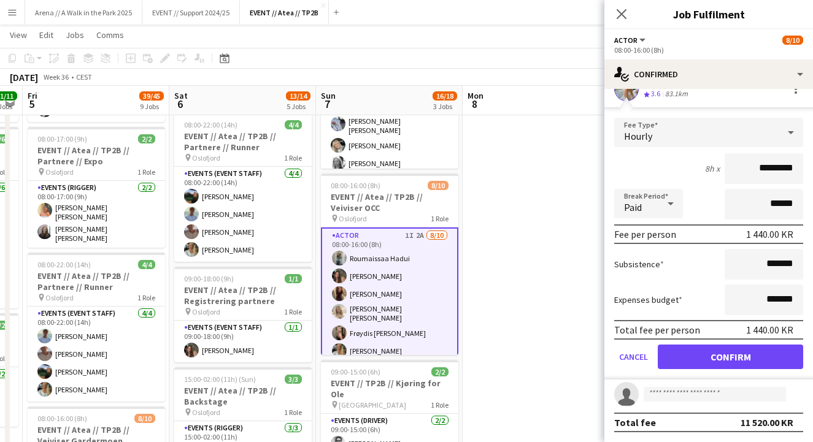
scroll to position [271, 0]
click at [724, 356] on button "Confirm" at bounding box center [730, 357] width 145 height 25
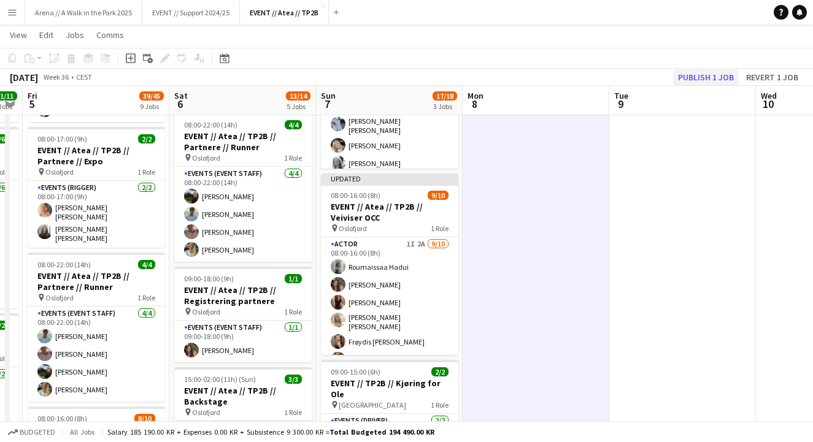
click at [714, 71] on button "Publish 1 job" at bounding box center [706, 77] width 66 height 16
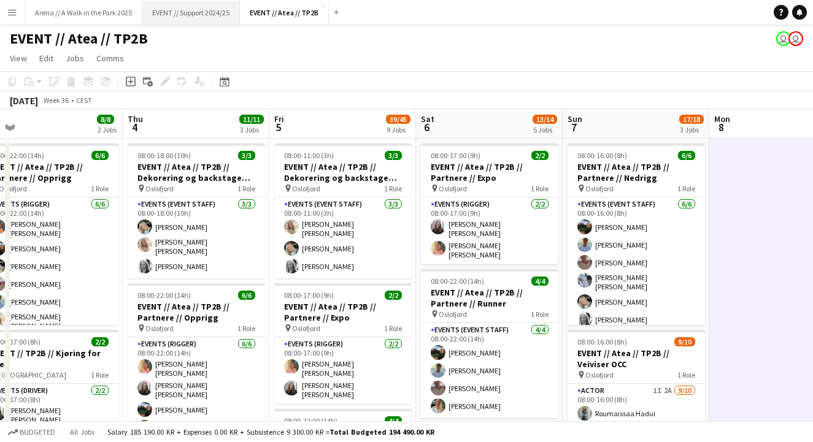
click at [178, 20] on button "EVENT // Support 2024/25 Close" at bounding box center [191, 13] width 98 height 24
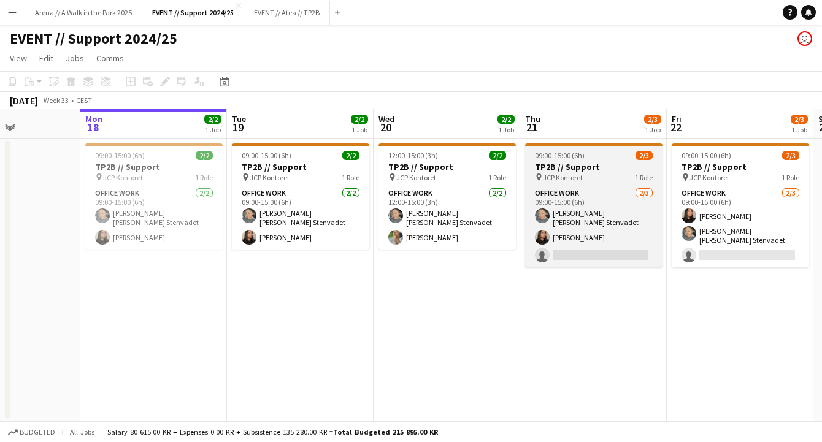
scroll to position [0, 359]
click at [574, 225] on app-card-role "Office work [DATE] 09:00-15:00 (6h) [PERSON_NAME] [PERSON_NAME] Stenvadet [PERS…" at bounding box center [594, 227] width 137 height 81
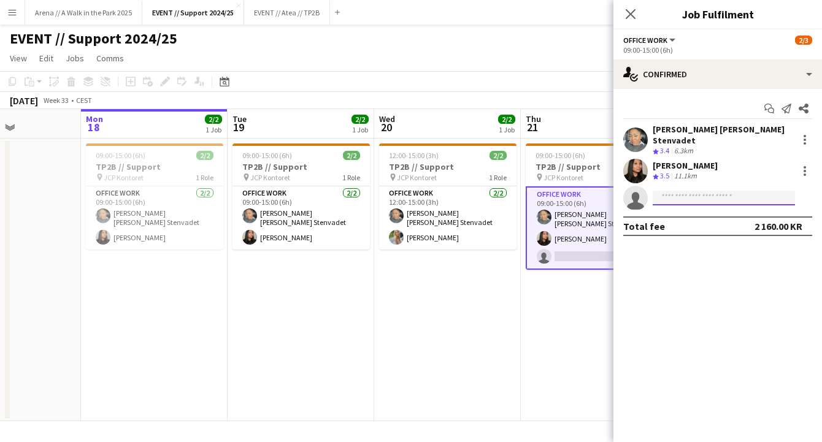
click at [763, 191] on input at bounding box center [724, 198] width 142 height 15
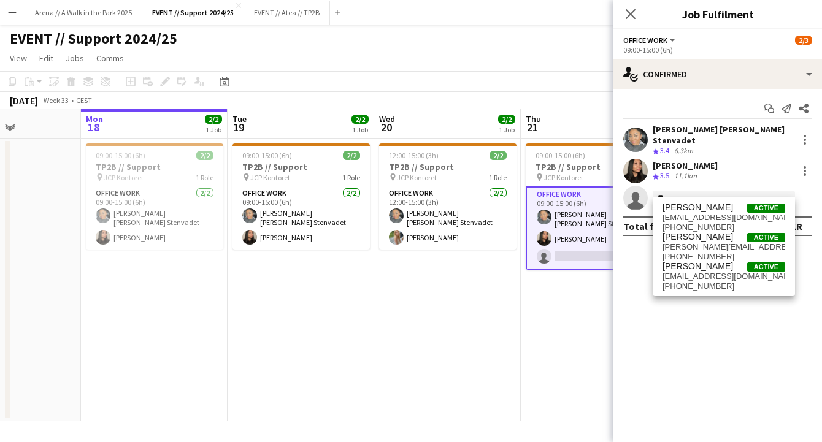
type input "*"
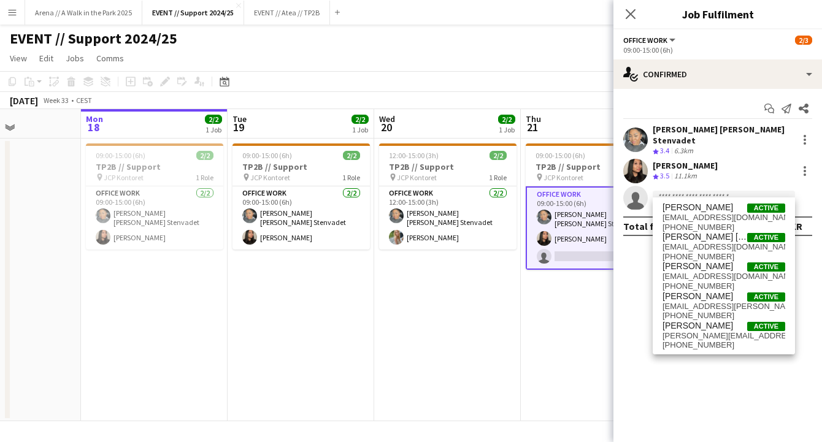
click at [552, 319] on app-date-cell "09:00-15:00 (6h) 2/3 TP2B // Support pin JCP Kontoret 1 Role Office work [DATE]…" at bounding box center [594, 280] width 147 height 283
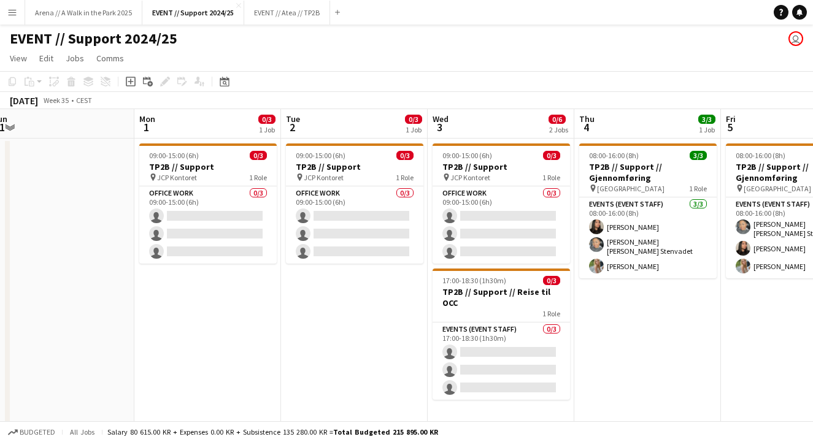
scroll to position [0, 478]
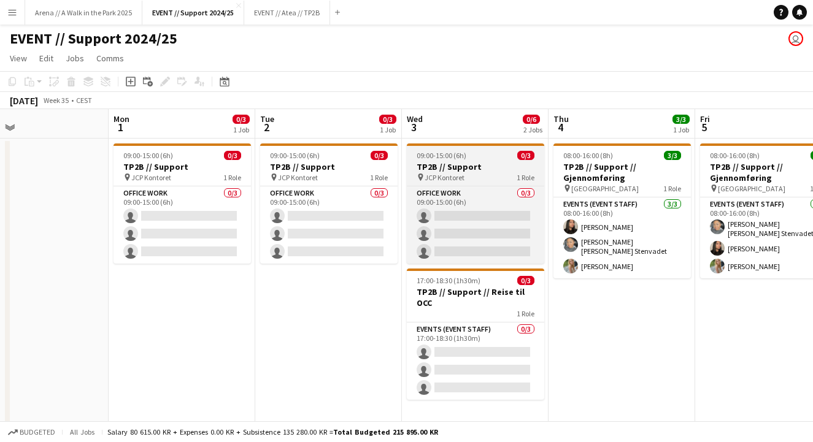
click at [470, 166] on h3 "TP2B // Support" at bounding box center [475, 166] width 137 height 11
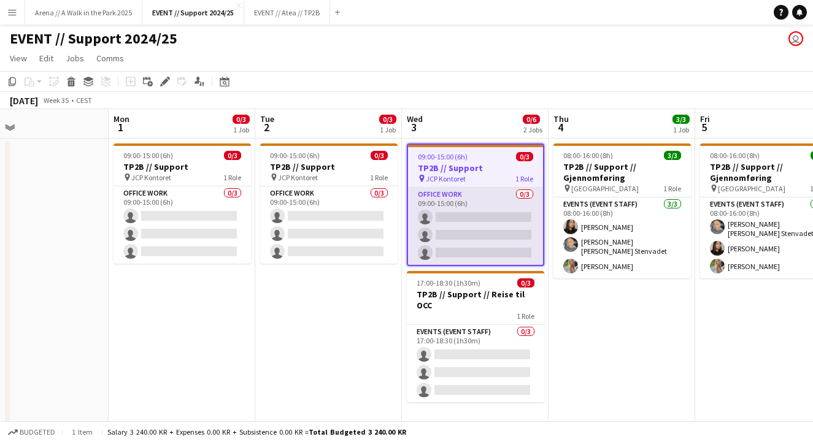
click at [469, 225] on app-card-role "Office work 0/3 09:00-15:00 (6h) single-neutral-actions single-neutral-actions …" at bounding box center [475, 226] width 135 height 77
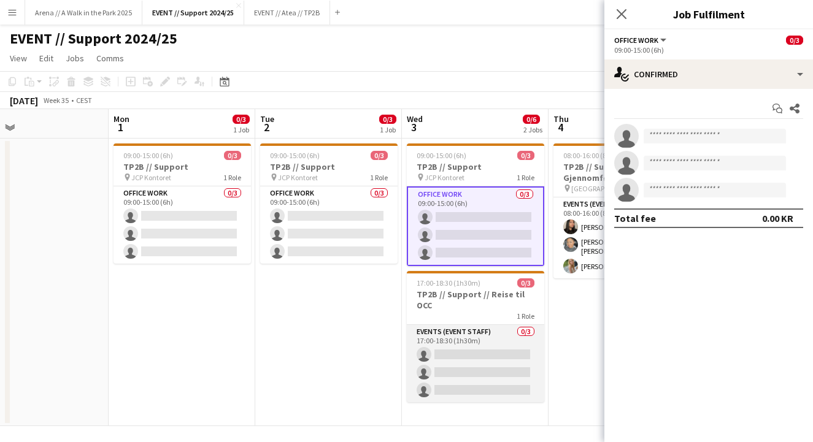
click at [485, 356] on app-card-role "Events (Event Staff) 0/3 17:00-18:30 (1h30m) single-neutral-actions single-neut…" at bounding box center [475, 363] width 137 height 77
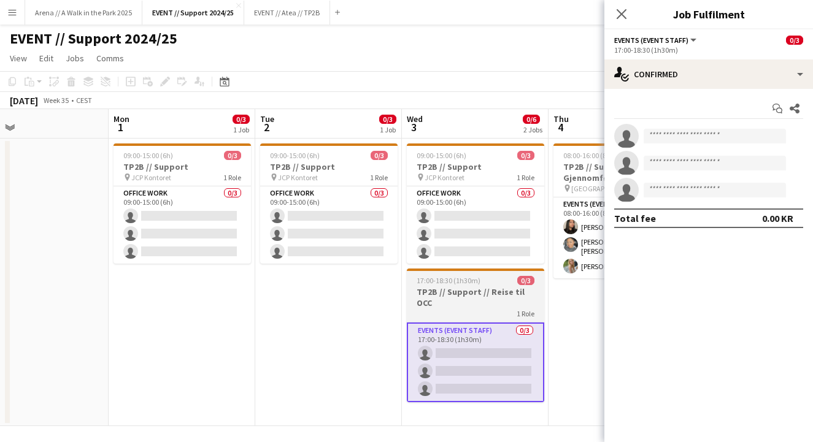
click at [486, 285] on app-job-card "17:00-18:30 (1h30m) 0/3 TP2B // Support // Reise til OCC 1 Role Events (Event S…" at bounding box center [475, 336] width 137 height 134
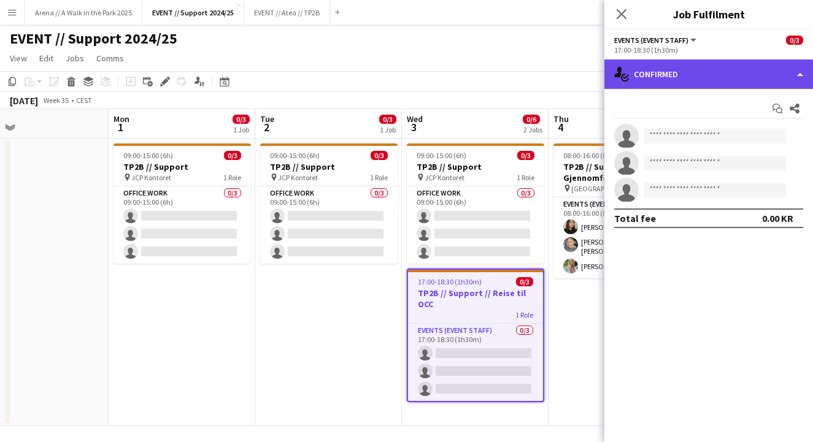
click at [692, 83] on div "single-neutral-actions-check-2 Confirmed" at bounding box center [708, 74] width 209 height 29
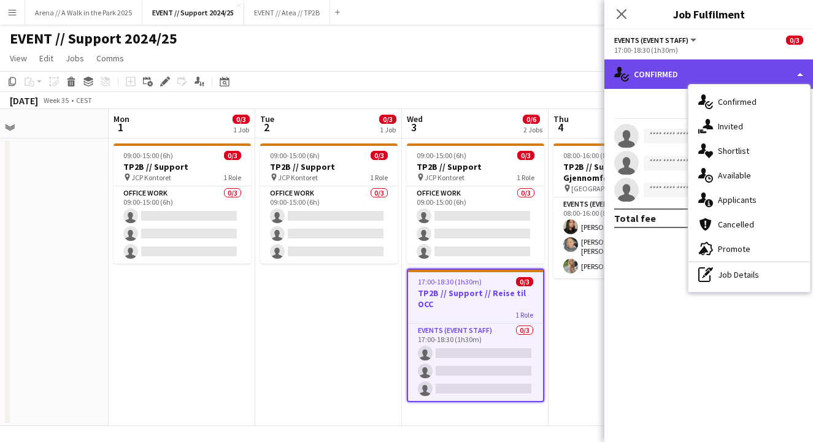
click at [648, 79] on div "single-neutral-actions-check-2 Confirmed" at bounding box center [708, 74] width 209 height 29
click at [669, 71] on div "single-neutral-actions-check-2 Confirmed" at bounding box center [708, 74] width 209 height 29
click at [658, 70] on div "single-neutral-actions-check-2 Confirmed" at bounding box center [708, 74] width 209 height 29
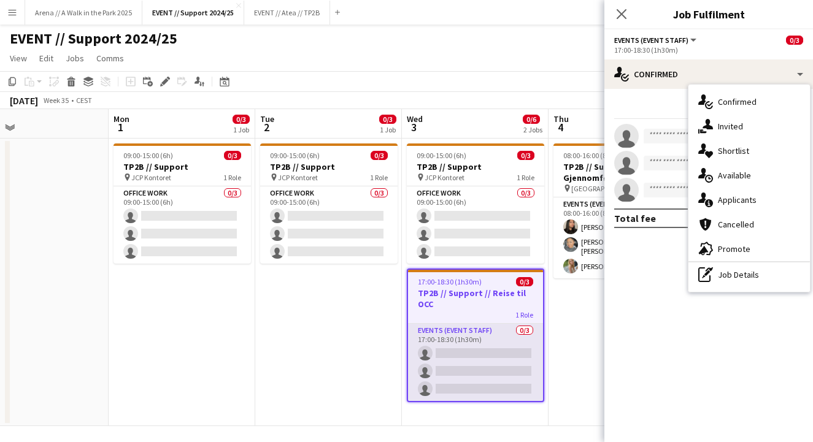
click at [483, 359] on app-card-role "Events (Event Staff) 0/3 17:00-18:30 (1h30m) single-neutral-actions single-neut…" at bounding box center [475, 362] width 135 height 77
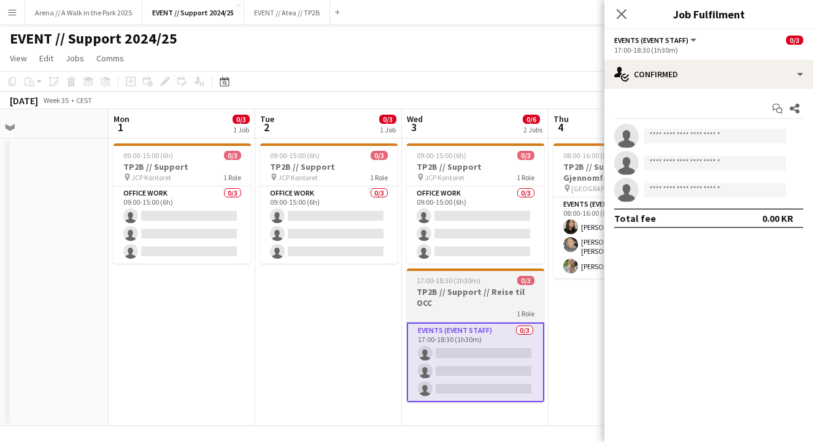
click at [483, 285] on app-job-card "17:00-18:30 (1h30m) 0/3 TP2B // Support // Reise til OCC 1 Role Events (Event S…" at bounding box center [475, 336] width 137 height 134
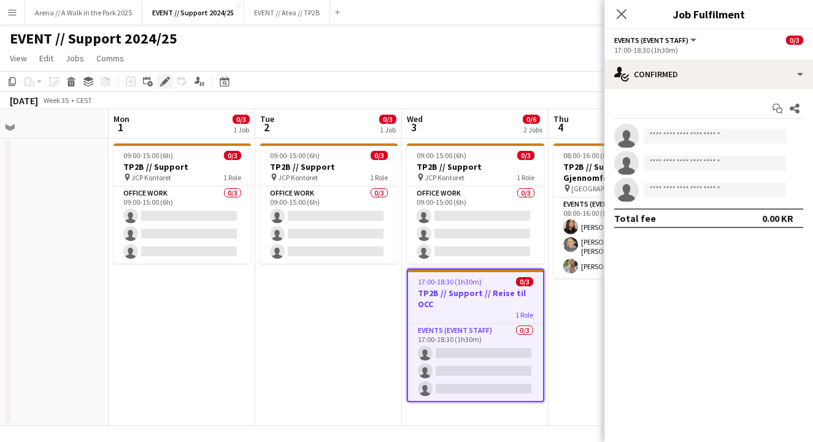
click at [163, 77] on icon "Edit" at bounding box center [165, 82] width 10 height 10
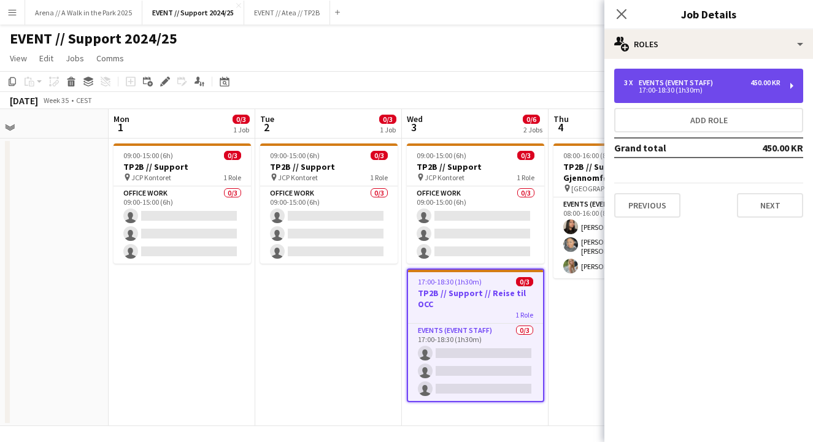
click at [743, 83] on div "3 x Events (Event Staff) 450.00 KR" at bounding box center [702, 83] width 156 height 9
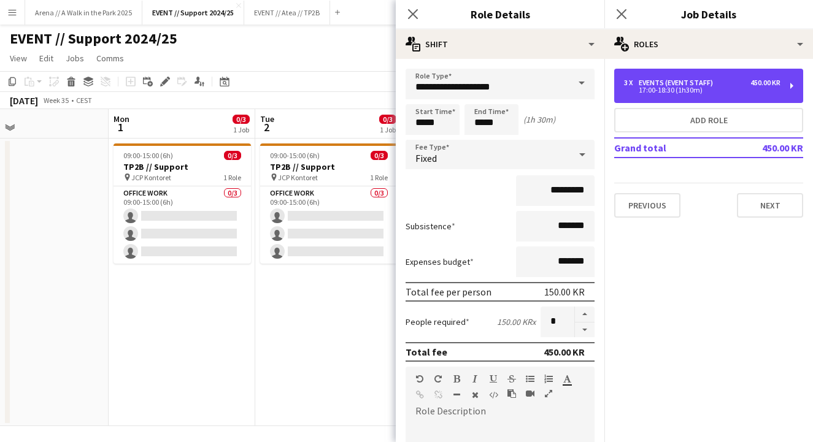
scroll to position [0, 0]
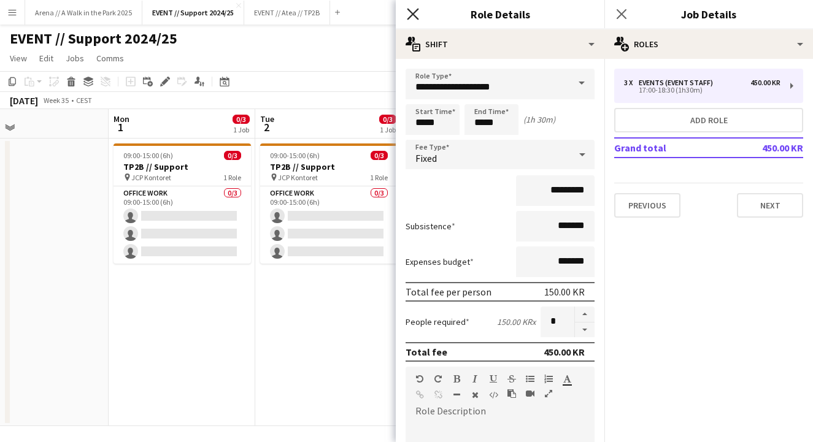
click at [408, 12] on icon "Close pop-in" at bounding box center [413, 14] width 12 height 12
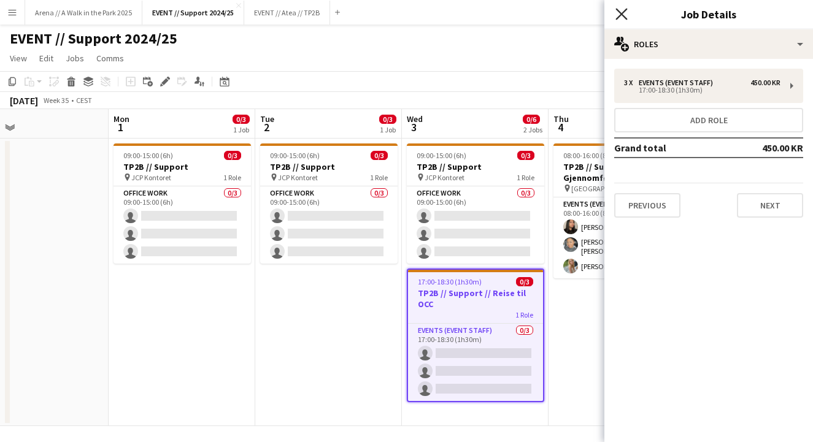
click at [623, 12] on icon "Close pop-in" at bounding box center [621, 14] width 12 height 12
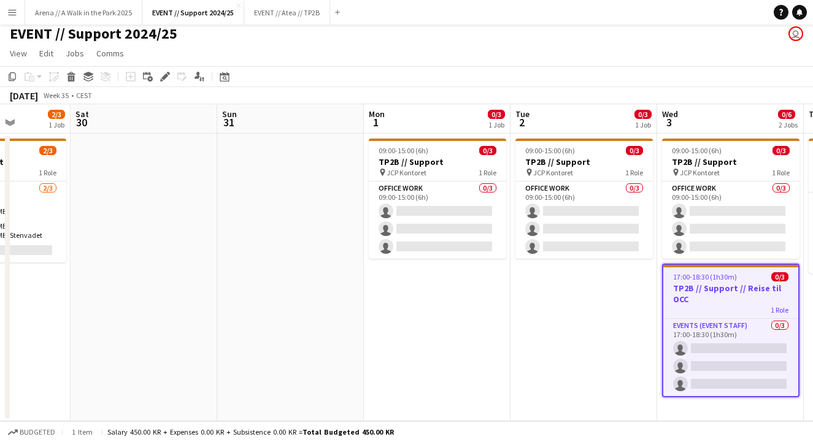
scroll to position [0, 368]
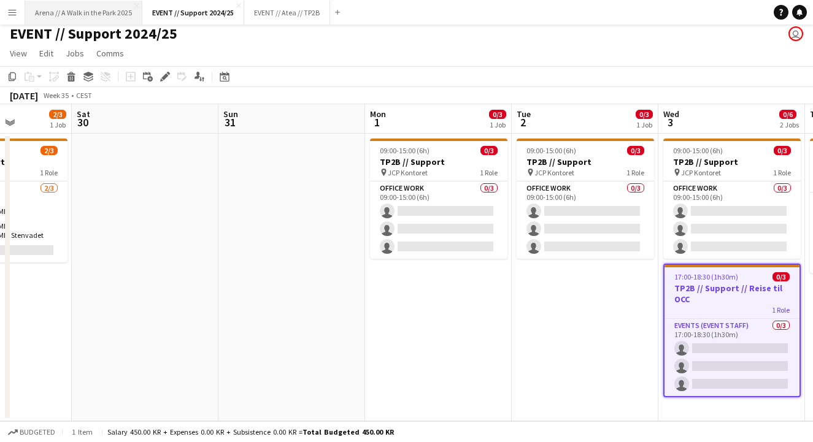
click at [90, 12] on button "Arena // A Walk in the Park 2025 Close" at bounding box center [83, 13] width 117 height 24
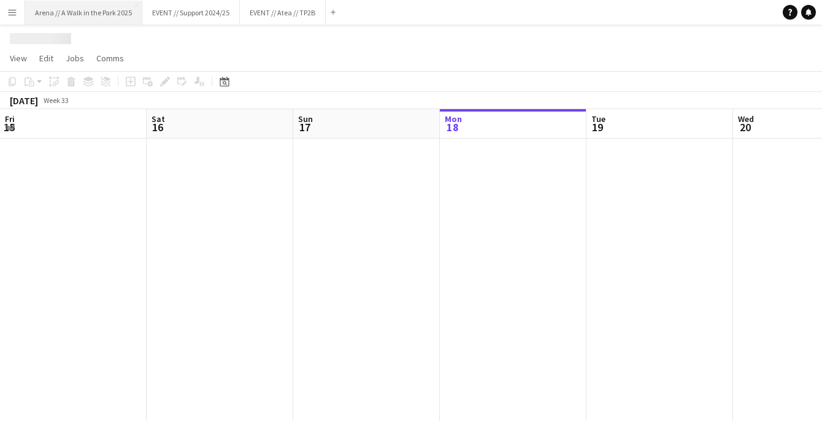
scroll to position [0, 293]
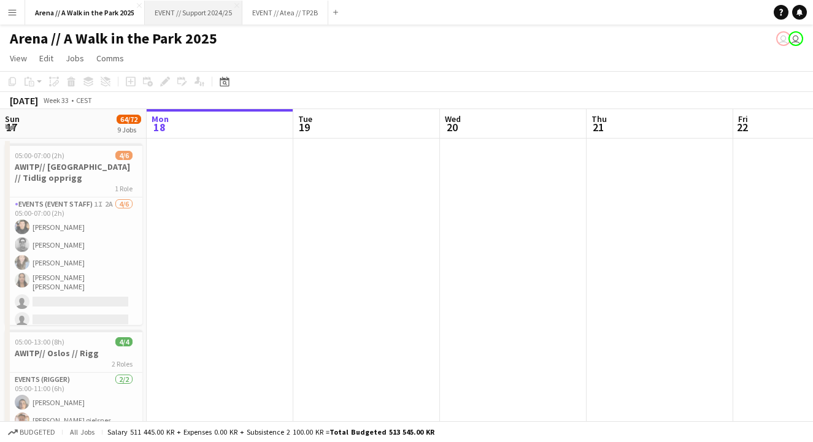
click at [183, 17] on button "EVENT // Support 2024/25 Close" at bounding box center [194, 13] width 98 height 24
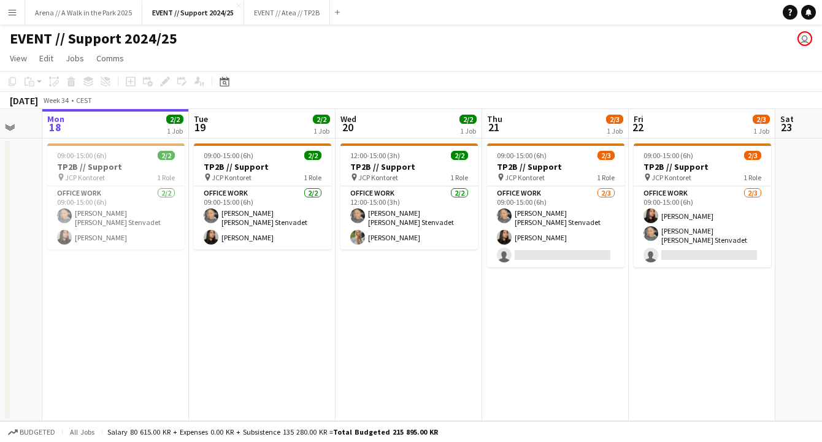
scroll to position [0, 383]
